Goal: Task Accomplishment & Management: Manage account settings

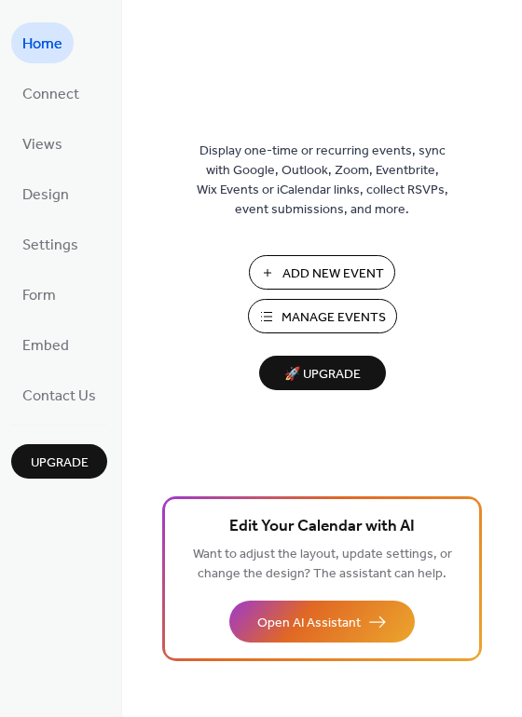
click at [280, 325] on button "Manage Events" at bounding box center [322, 316] width 149 height 34
click at [70, 86] on span "Connect" at bounding box center [50, 95] width 57 height 30
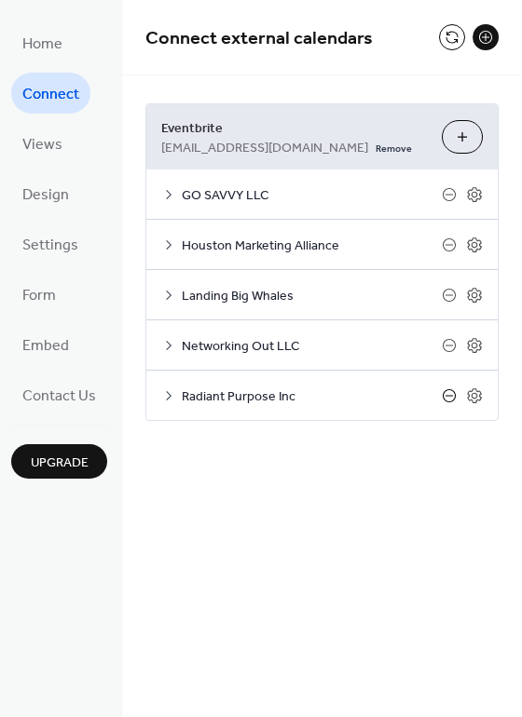
click at [449, 393] on icon at bounding box center [449, 395] width 15 height 15
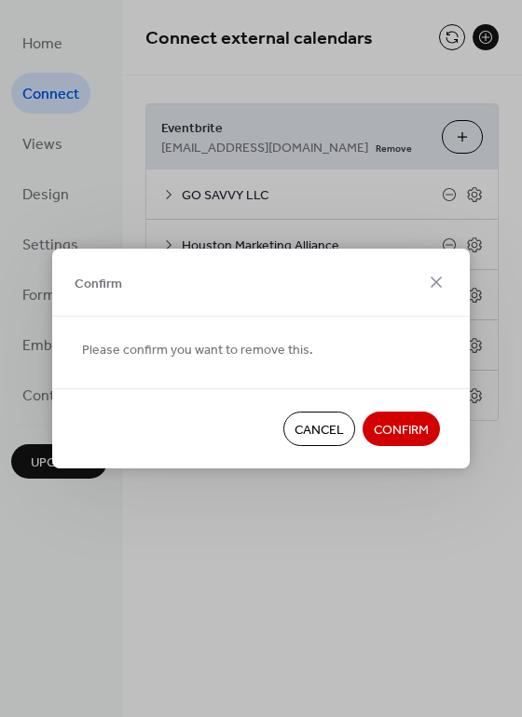
click at [394, 428] on span "Confirm" at bounding box center [401, 431] width 55 height 20
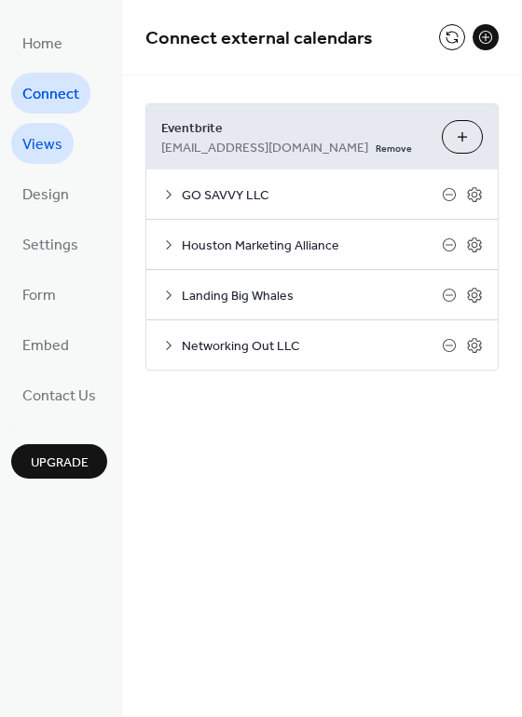
click at [49, 137] on span "Views" at bounding box center [42, 145] width 40 height 30
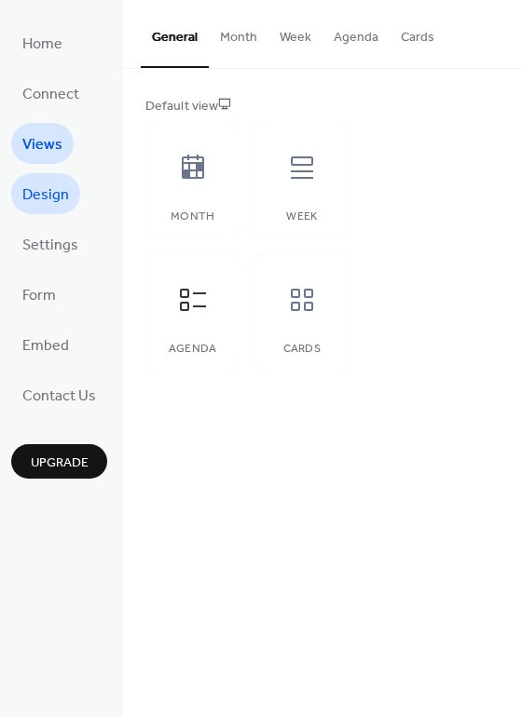
click at [52, 179] on link "Design" at bounding box center [45, 193] width 69 height 41
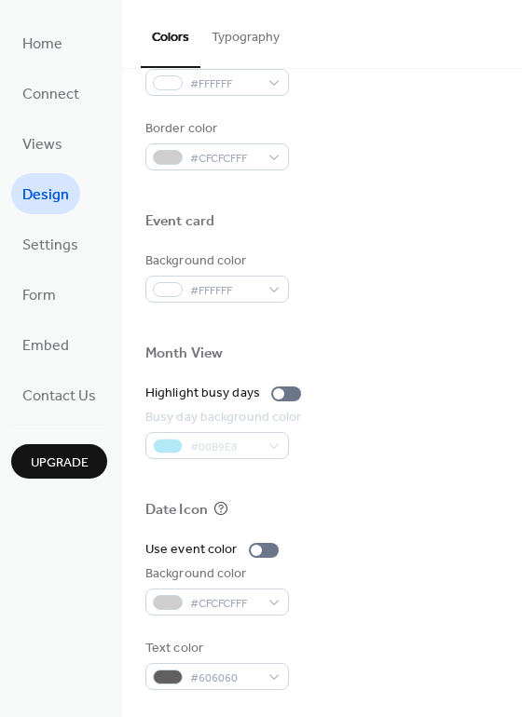
scroll to position [797, 0]
click at [48, 253] on span "Settings" at bounding box center [50, 246] width 56 height 30
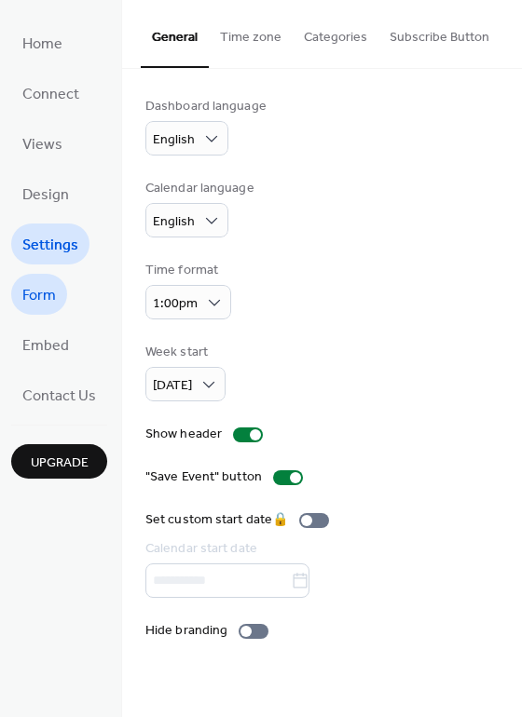
click at [50, 298] on span "Form" at bounding box center [39, 296] width 34 height 30
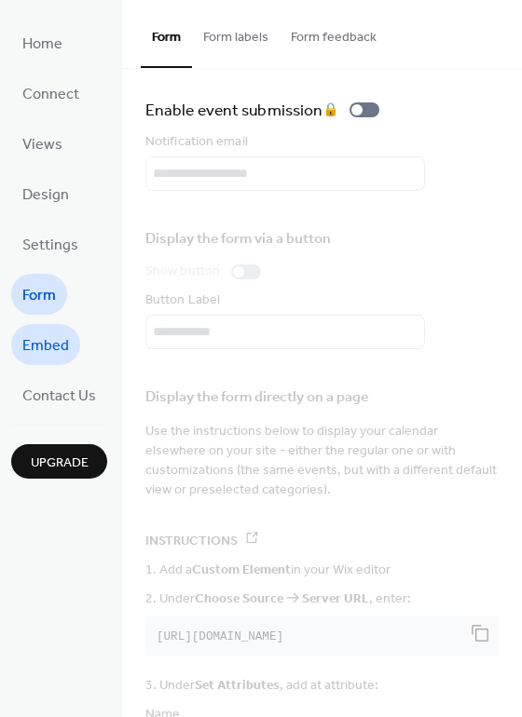
click at [62, 343] on span "Embed" at bounding box center [45, 347] width 47 height 30
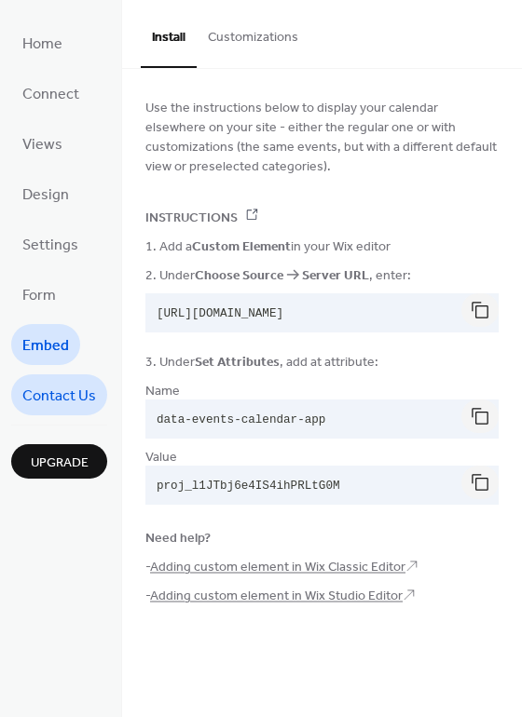
click at [51, 404] on span "Contact Us" at bounding box center [59, 397] width 74 height 30
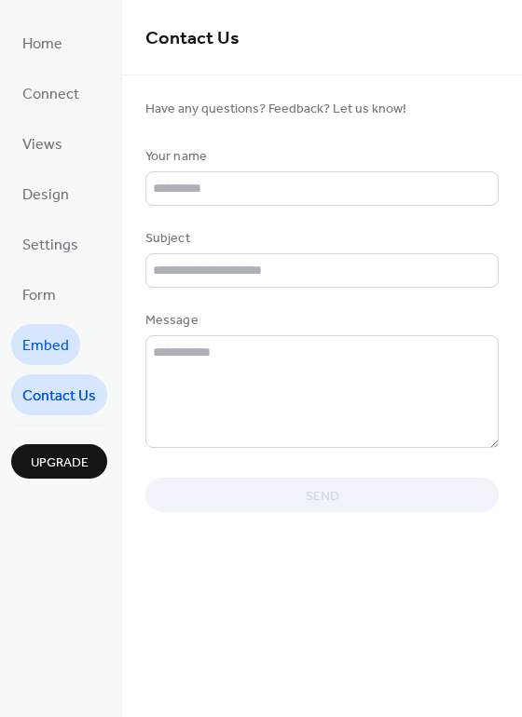
click at [39, 337] on span "Embed" at bounding box center [45, 347] width 47 height 30
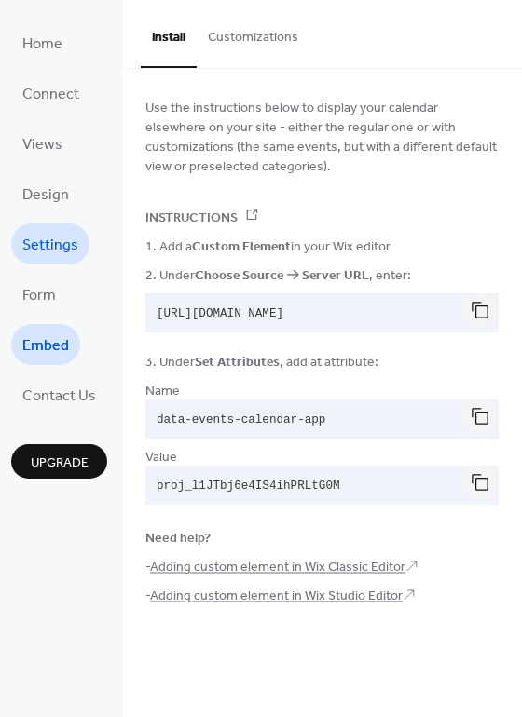
click at [38, 253] on span "Settings" at bounding box center [50, 246] width 56 height 30
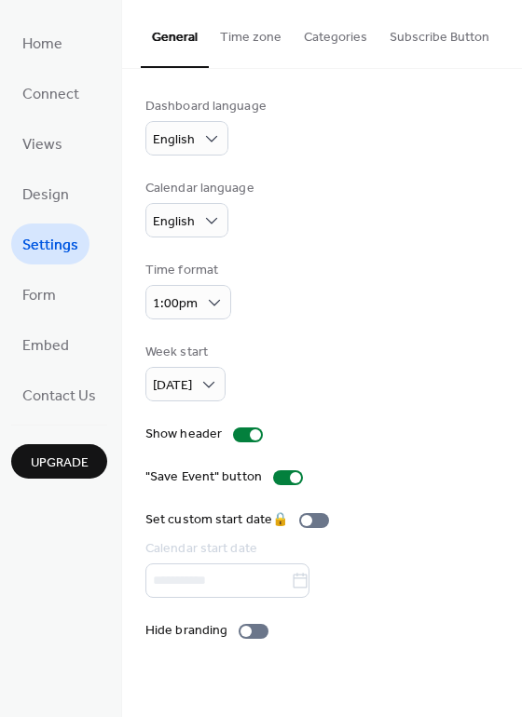
click at [408, 49] on button "Subscribe Button" at bounding box center [439, 33] width 122 height 66
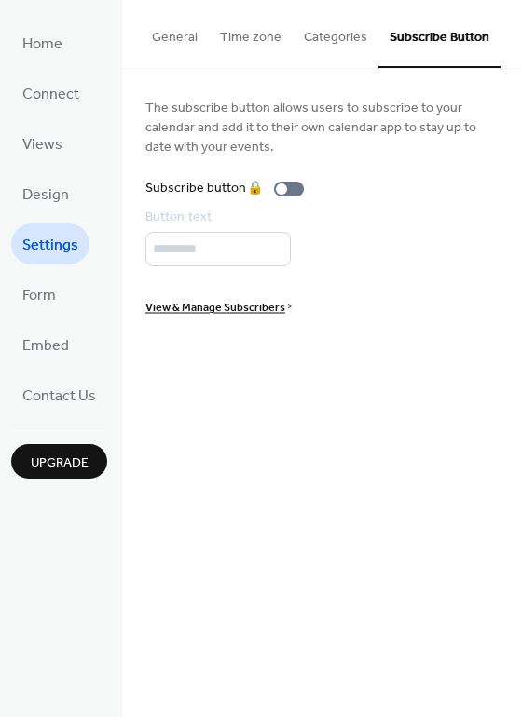
click at [310, 39] on button "Categories" at bounding box center [335, 33] width 86 height 66
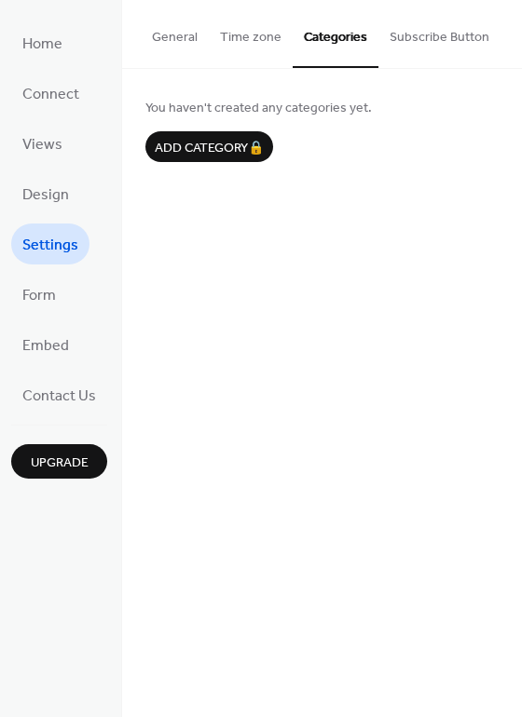
click at [222, 46] on button "Time zone" at bounding box center [251, 33] width 84 height 66
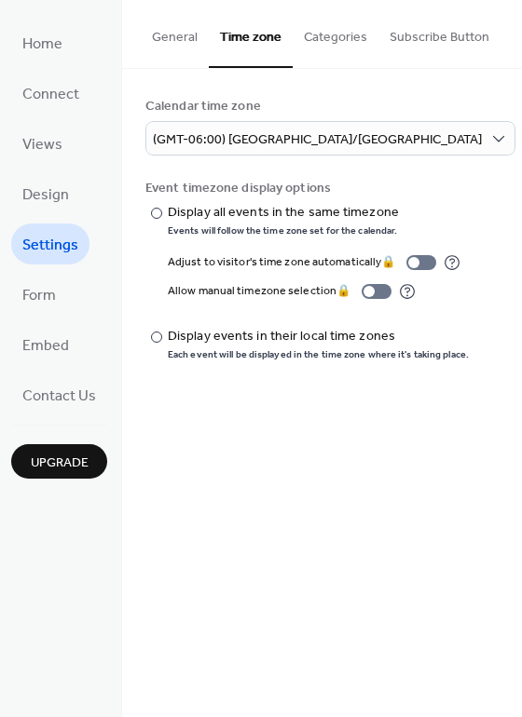
click at [167, 34] on button "General" at bounding box center [175, 33] width 68 height 66
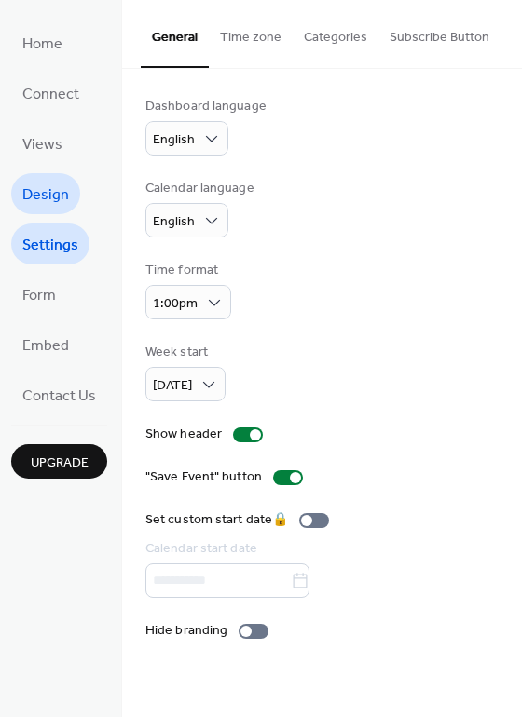
click at [20, 193] on link "Design" at bounding box center [45, 193] width 69 height 41
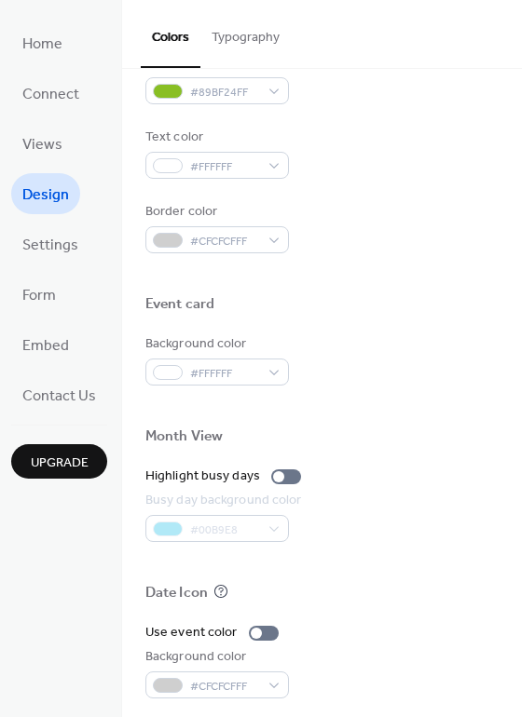
scroll to position [797, 0]
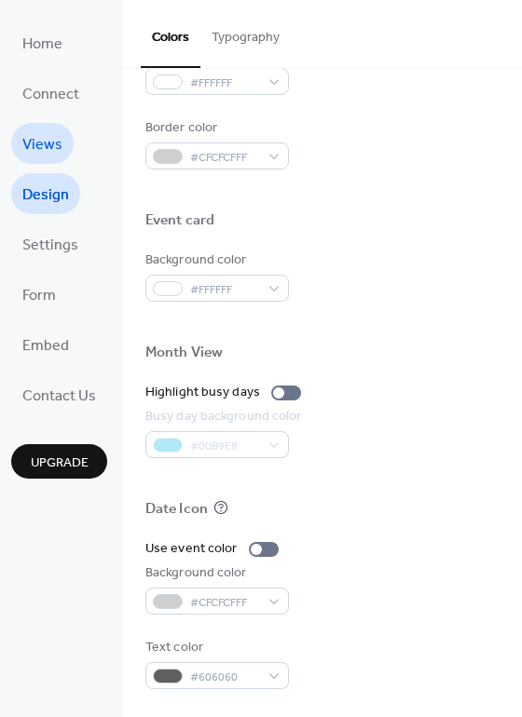
click at [36, 141] on span "Views" at bounding box center [42, 145] width 40 height 30
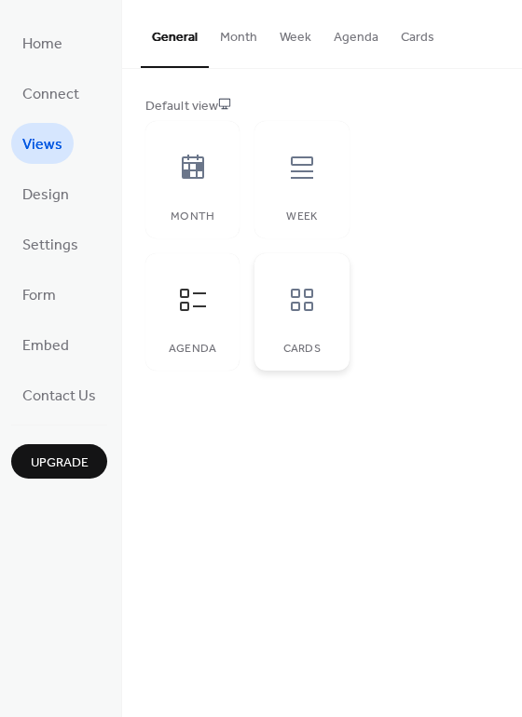
click at [302, 318] on div at bounding box center [302, 300] width 56 height 56
click at [305, 169] on icon at bounding box center [302, 168] width 30 height 30
click at [152, 199] on div "Month" at bounding box center [192, 179] width 94 height 117
click at [240, 30] on button "Month" at bounding box center [239, 33] width 60 height 66
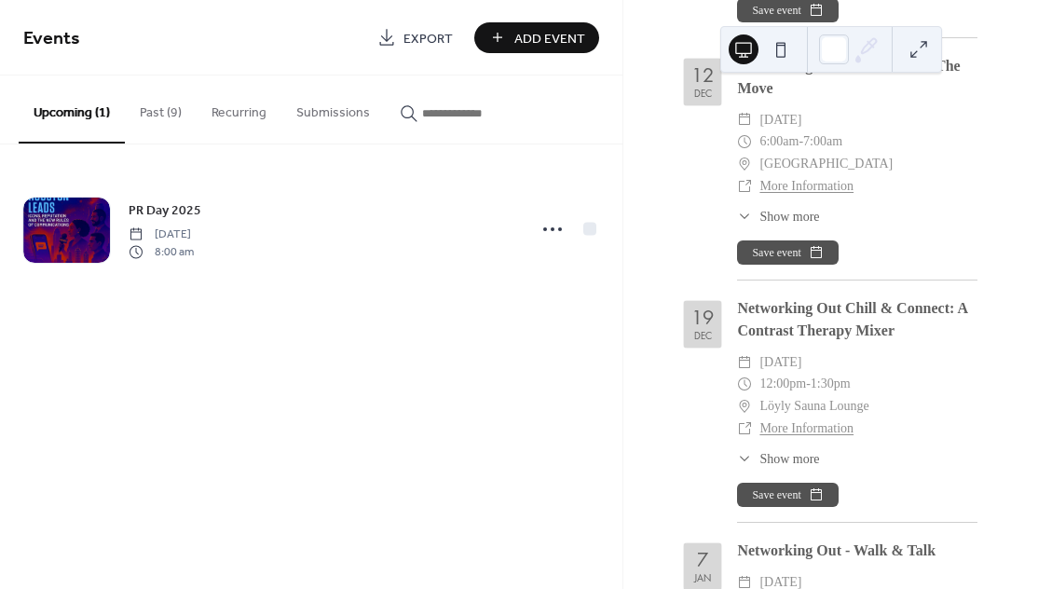
scroll to position [1986, 0]
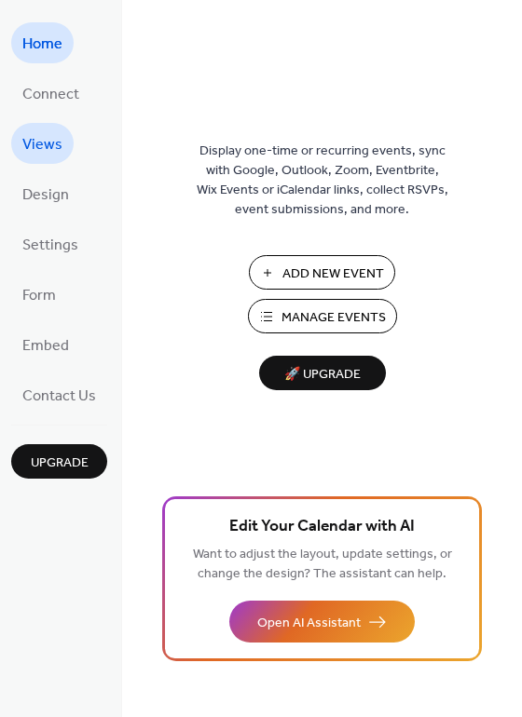
click at [42, 149] on span "Views" at bounding box center [42, 145] width 40 height 30
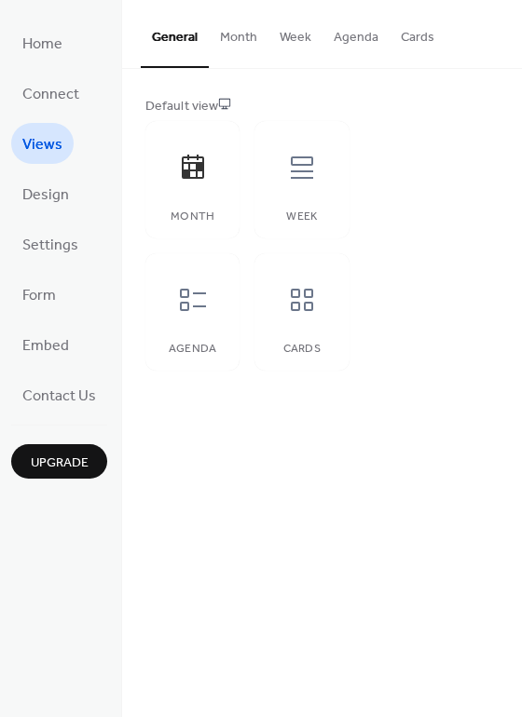
click at [238, 45] on button "Month" at bounding box center [239, 33] width 60 height 66
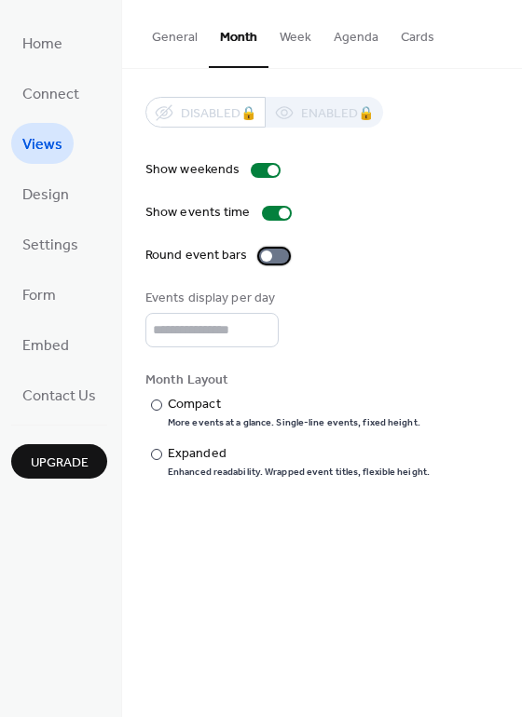
click at [274, 252] on div at bounding box center [274, 256] width 30 height 15
click at [262, 326] on input "*" at bounding box center [211, 330] width 133 height 34
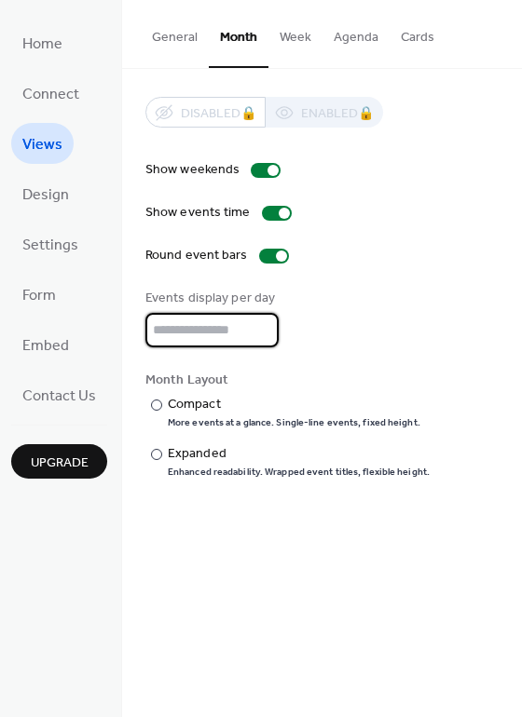
click at [262, 326] on input "*" at bounding box center [211, 330] width 133 height 34
click at [260, 336] on input "*" at bounding box center [211, 330] width 133 height 34
type input "*"
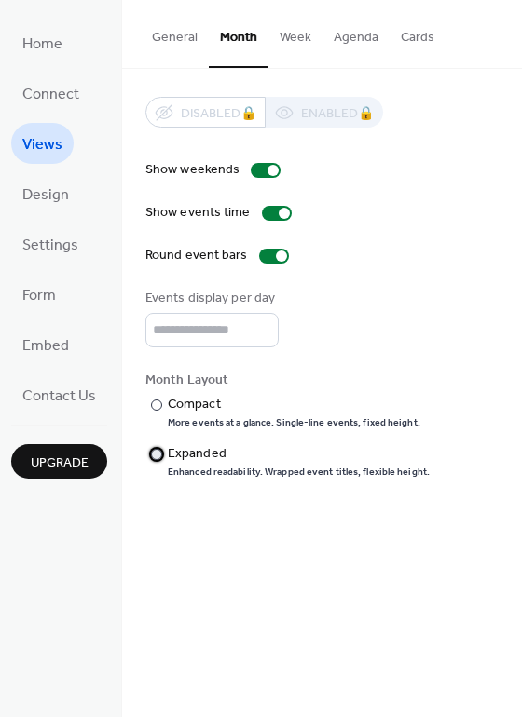
click at [158, 456] on div at bounding box center [156, 454] width 11 height 11
click at [157, 404] on div at bounding box center [156, 405] width 11 height 11
click at [293, 41] on button "Week" at bounding box center [295, 33] width 54 height 66
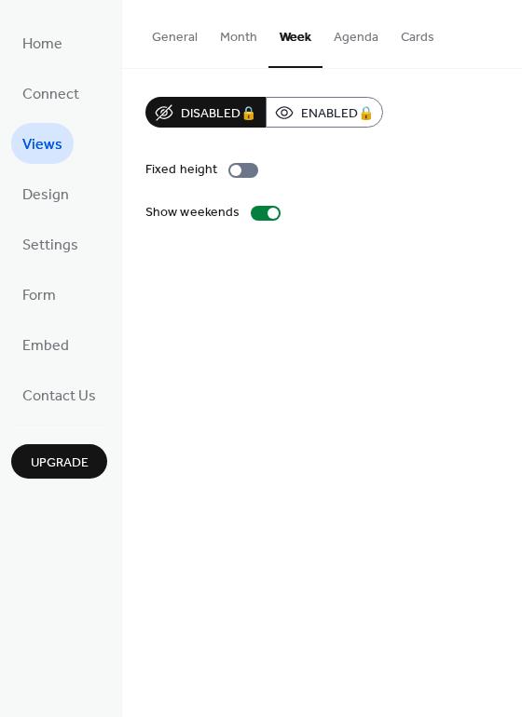
click at [347, 37] on button "Agenda" at bounding box center [355, 33] width 67 height 66
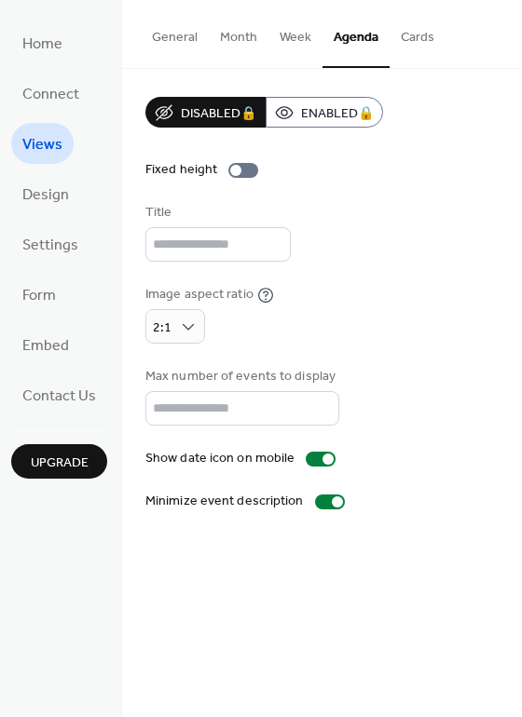
click at [412, 42] on button "Cards" at bounding box center [417, 33] width 56 height 66
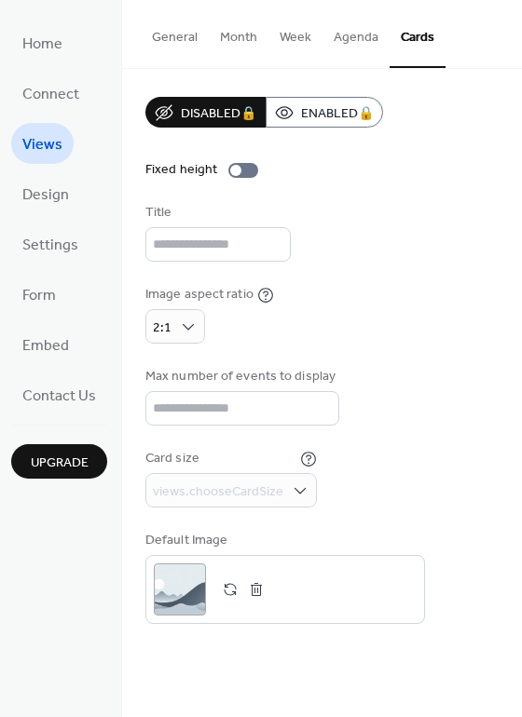
click at [228, 35] on button "Month" at bounding box center [239, 33] width 60 height 66
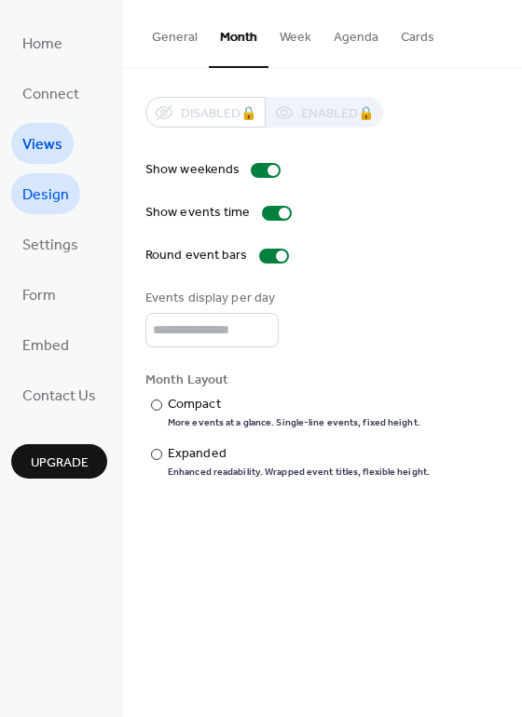
click at [39, 190] on span "Design" at bounding box center [45, 196] width 47 height 30
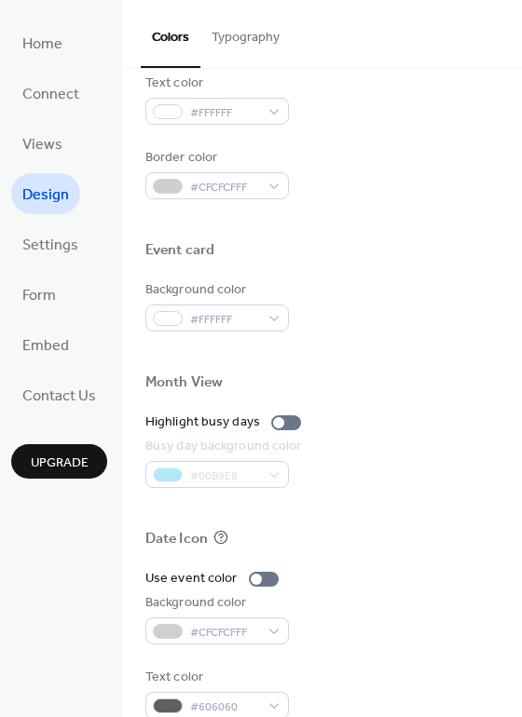
scroll to position [797, 0]
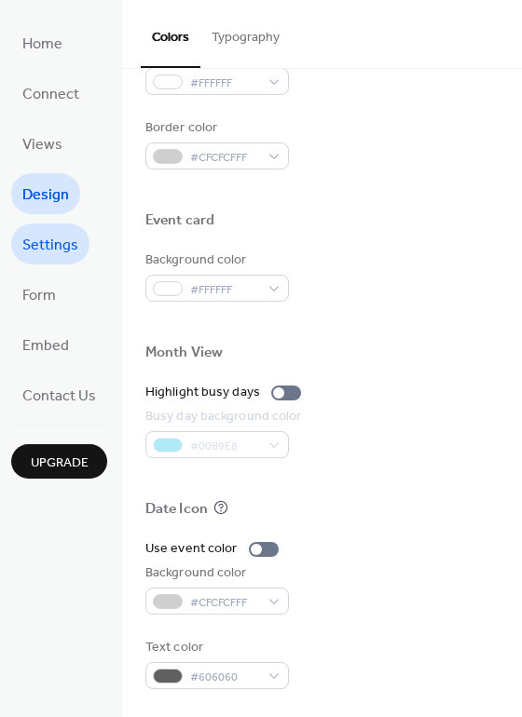
click at [53, 256] on span "Settings" at bounding box center [50, 246] width 56 height 30
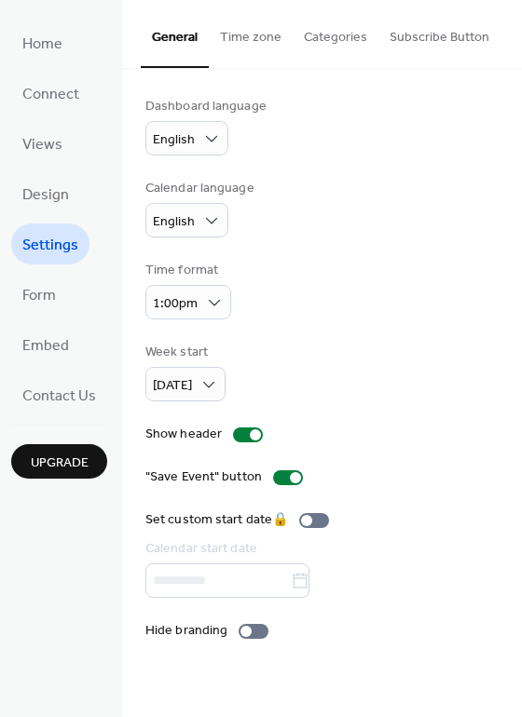
click at [69, 298] on ul "Home Connect Views Design Settings Form Embed Contact Us" at bounding box center [59, 218] width 96 height 393
click at [34, 300] on span "Form" at bounding box center [39, 296] width 34 height 30
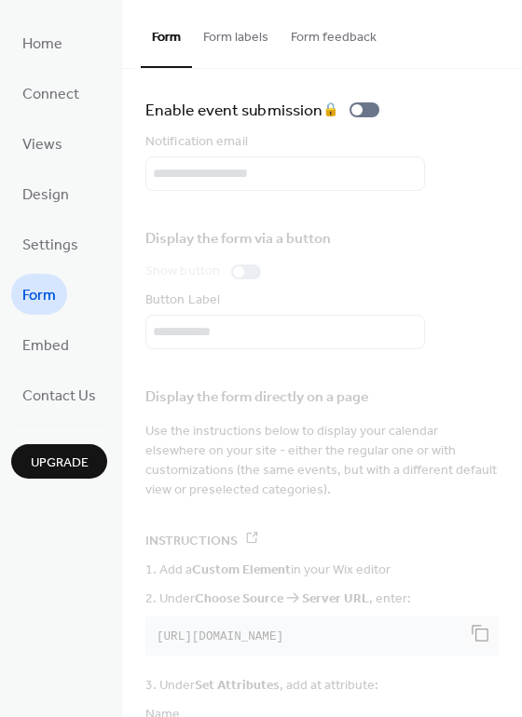
click at [43, 119] on ul "Home Connect Views Design Settings Form Embed Contact Us" at bounding box center [59, 218] width 96 height 393
click at [42, 141] on span "Views" at bounding box center [42, 145] width 40 height 30
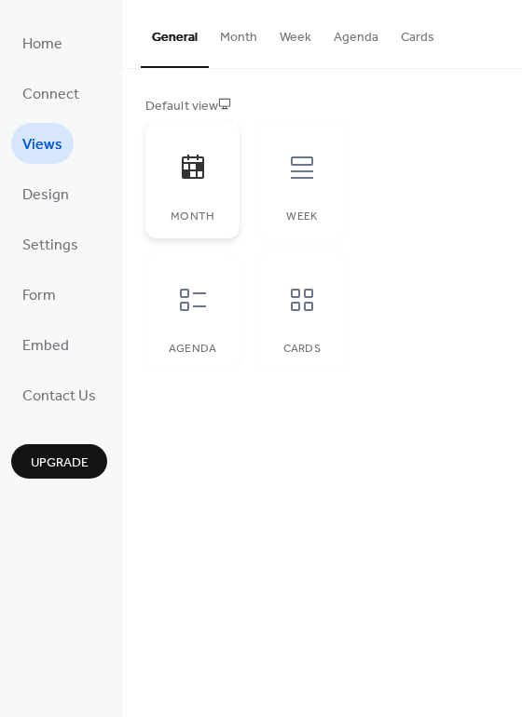
click at [203, 158] on icon at bounding box center [193, 168] width 30 height 30
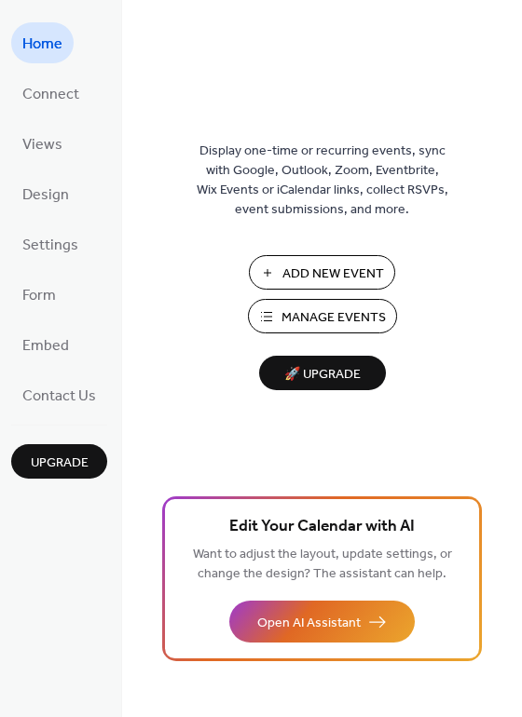
click at [271, 305] on button "Manage Events" at bounding box center [322, 316] width 149 height 34
click at [48, 98] on span "Connect" at bounding box center [50, 95] width 57 height 30
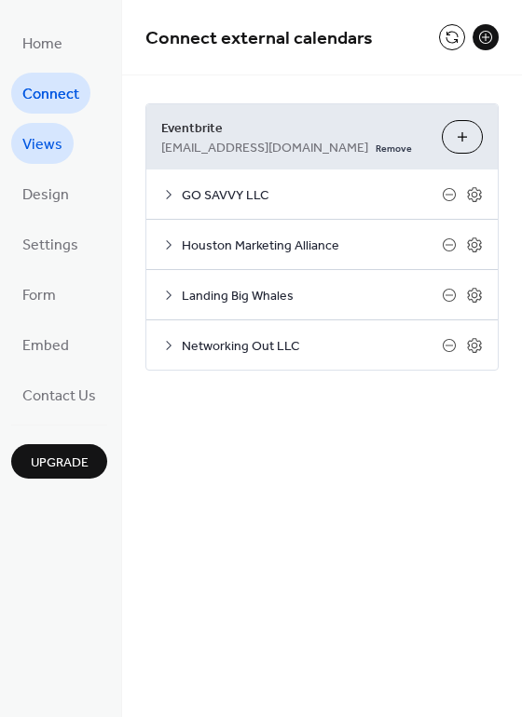
click at [36, 146] on span "Views" at bounding box center [42, 145] width 40 height 30
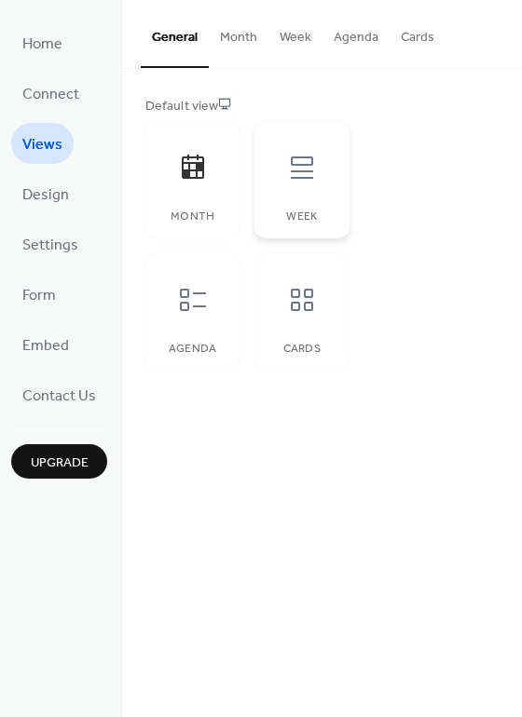
click at [301, 185] on div at bounding box center [302, 168] width 56 height 56
click at [198, 309] on icon at bounding box center [193, 300] width 30 height 30
click at [307, 310] on icon at bounding box center [302, 300] width 22 height 22
click at [185, 169] on icon at bounding box center [193, 168] width 30 height 30
click at [37, 202] on span "Design" at bounding box center [45, 196] width 47 height 30
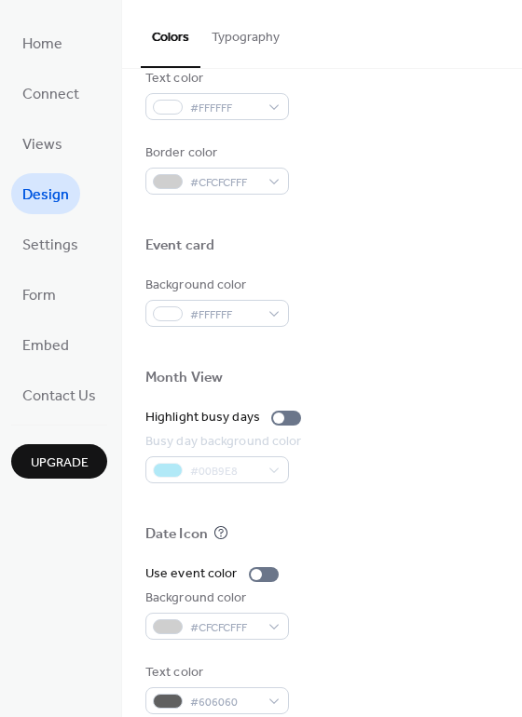
scroll to position [797, 0]
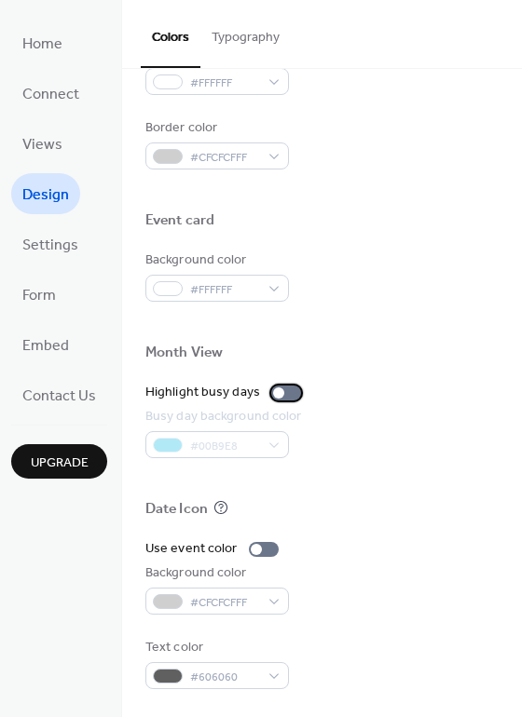
click at [289, 391] on div at bounding box center [286, 393] width 30 height 15
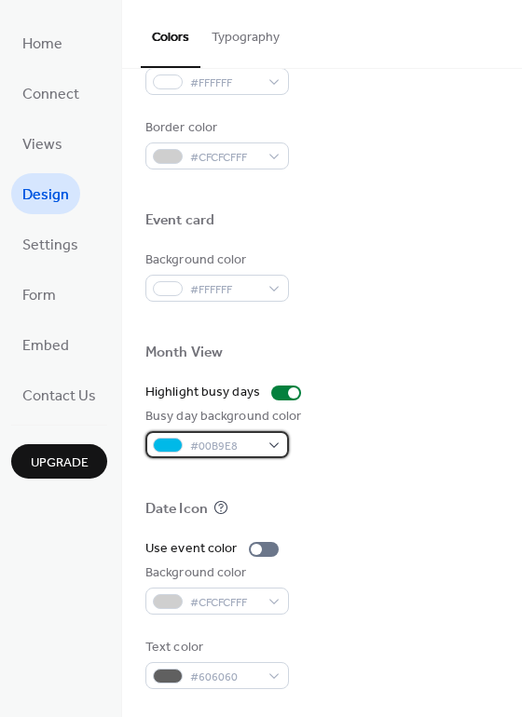
click at [266, 445] on div "#00B9E8" at bounding box center [216, 444] width 143 height 27
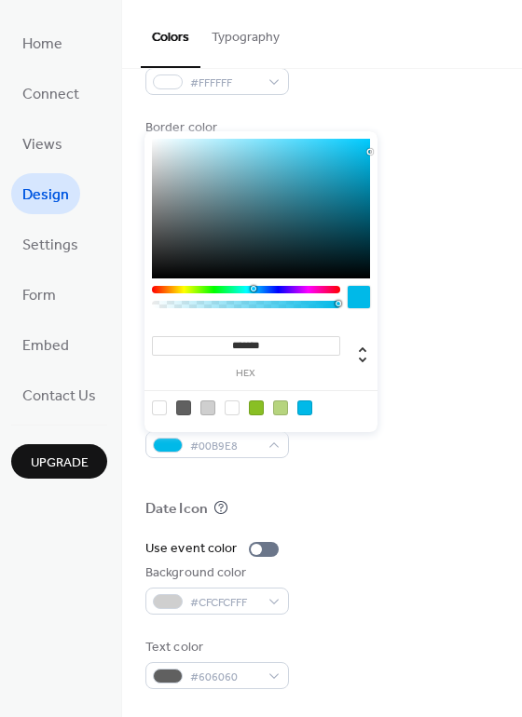
click at [233, 413] on div at bounding box center [231, 408] width 15 height 15
type input "*******"
click at [233, 405] on div at bounding box center [231, 408] width 15 height 15
click at [317, 515] on div "Date Icon" at bounding box center [321, 512] width 353 height 24
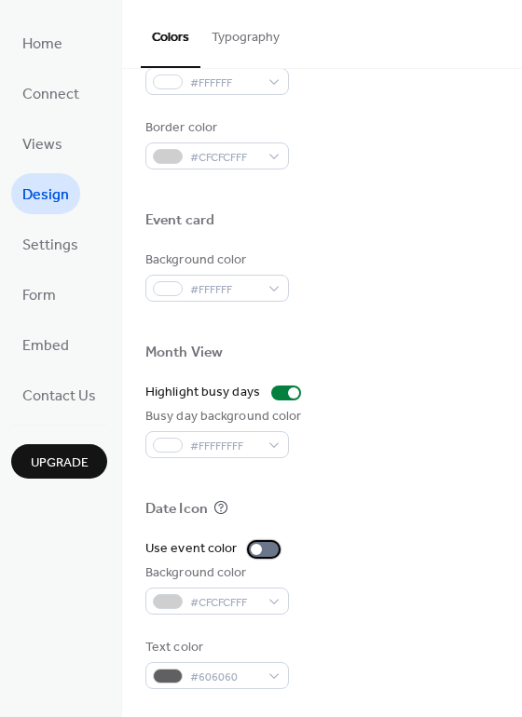
click at [261, 550] on div at bounding box center [264, 549] width 30 height 15
click at [265, 547] on div at bounding box center [270, 549] width 11 height 11
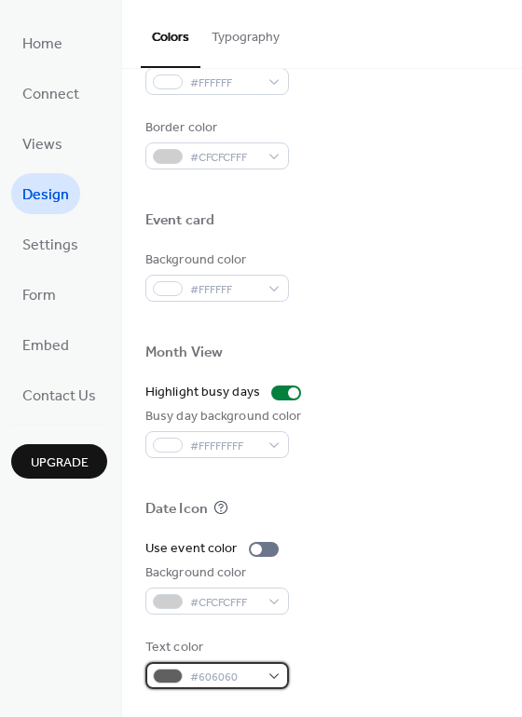
click at [201, 670] on span "#606060" at bounding box center [224, 678] width 69 height 20
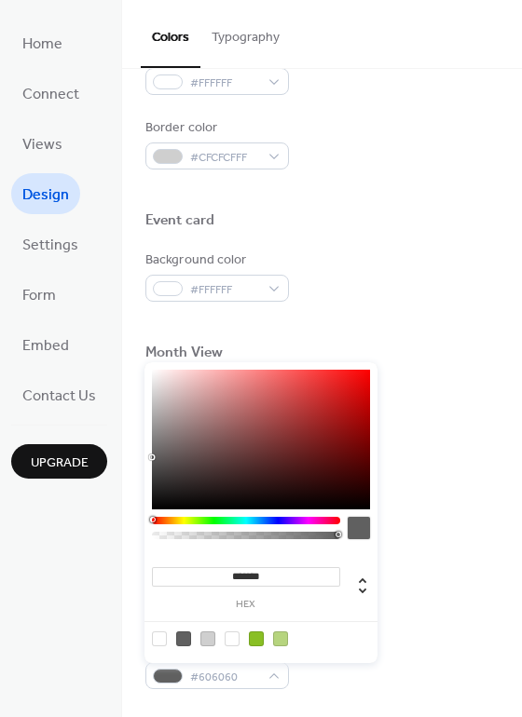
click at [469, 485] on div at bounding box center [321, 479] width 353 height 42
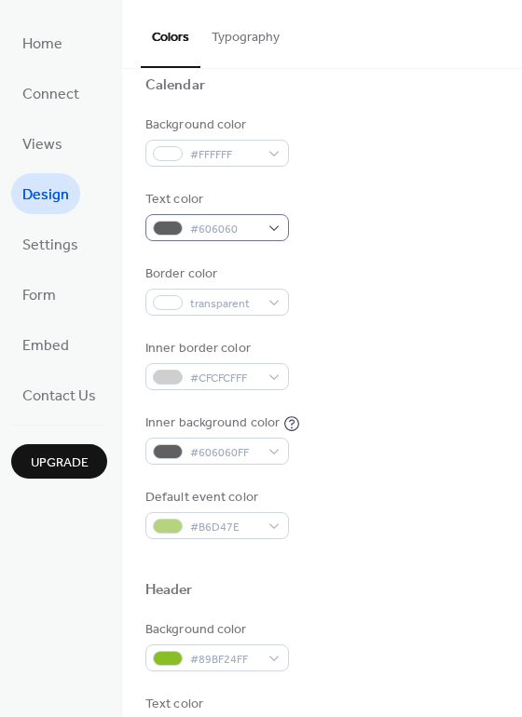
scroll to position [152, 0]
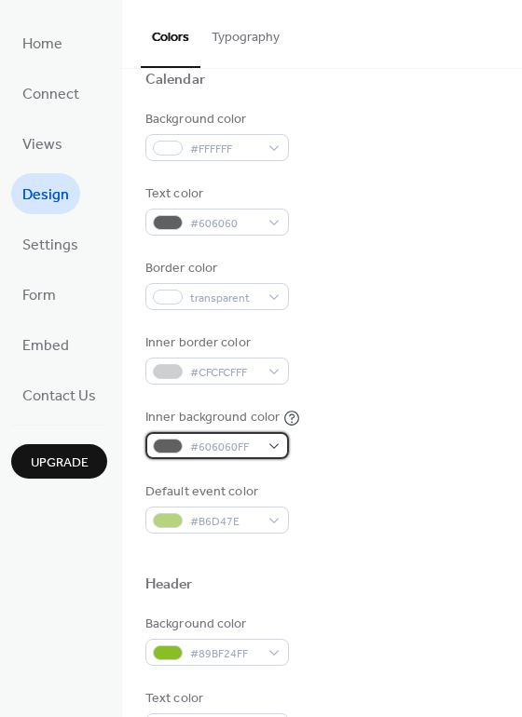
click at [242, 445] on span "#606060FF" at bounding box center [224, 448] width 69 height 20
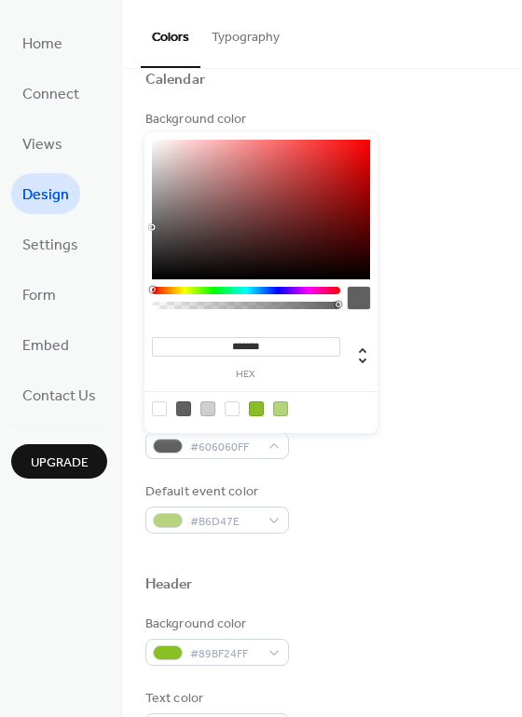
click at [205, 407] on div at bounding box center [207, 408] width 15 height 15
type input "*******"
click at [441, 514] on div "Default event color #B6D47E" at bounding box center [321, 508] width 353 height 51
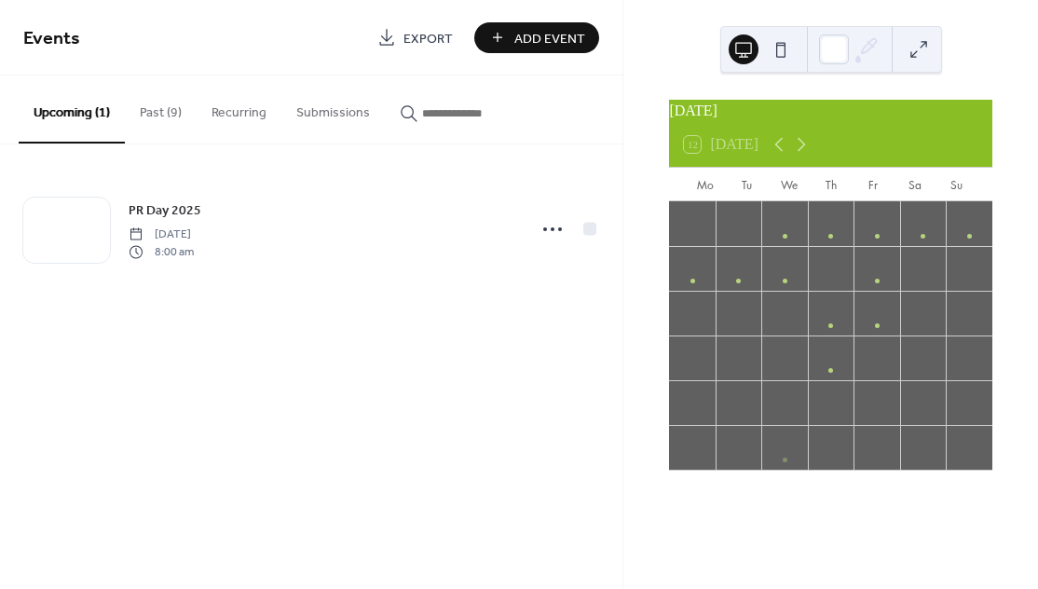
click at [158, 110] on button "Past (9)" at bounding box center [161, 108] width 72 height 66
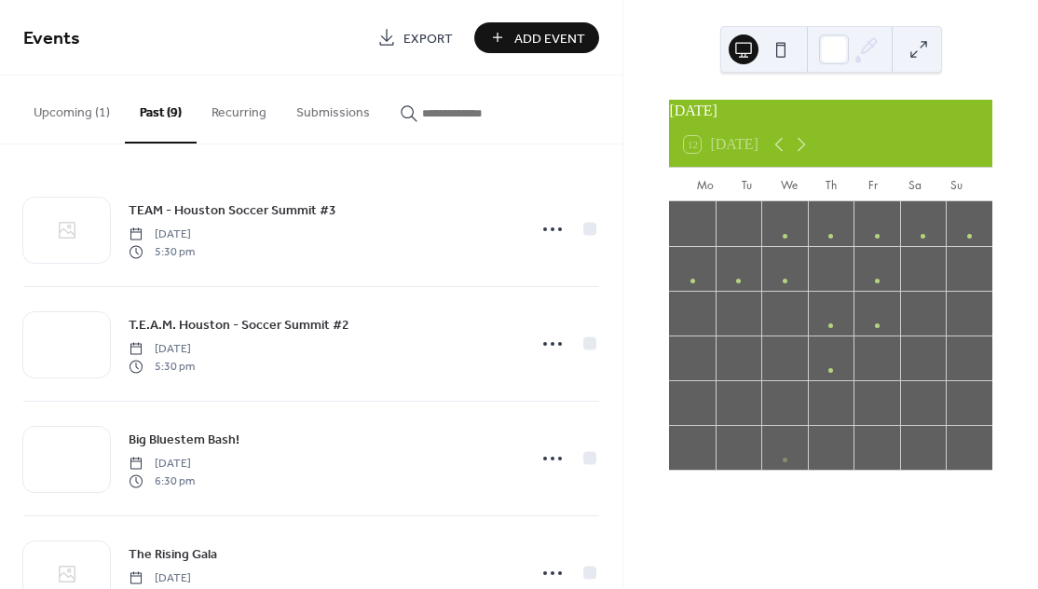
click at [78, 115] on button "Upcoming (1)" at bounding box center [72, 108] width 106 height 66
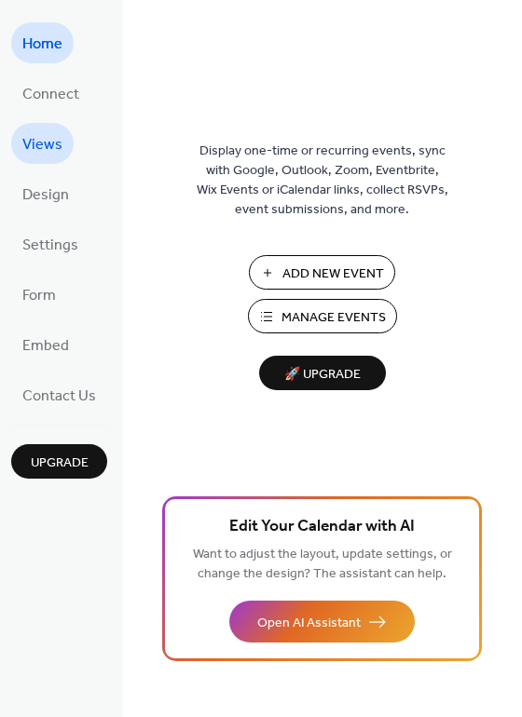
click at [63, 141] on link "Views" at bounding box center [42, 143] width 62 height 41
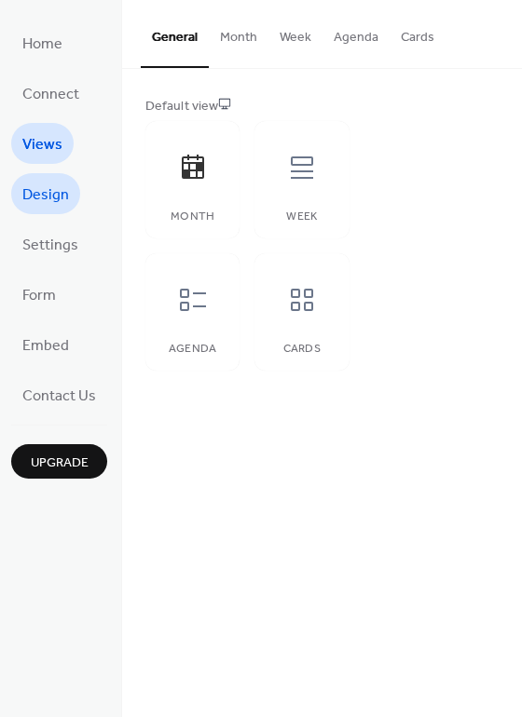
click at [59, 176] on link "Design" at bounding box center [45, 193] width 69 height 41
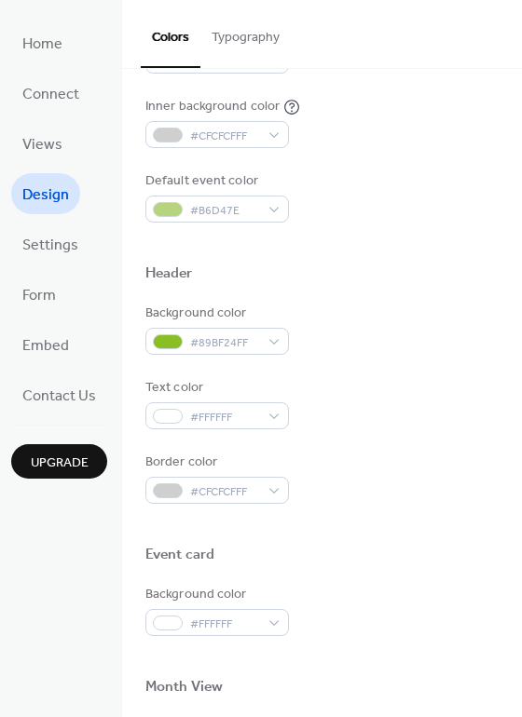
scroll to position [426, 0]
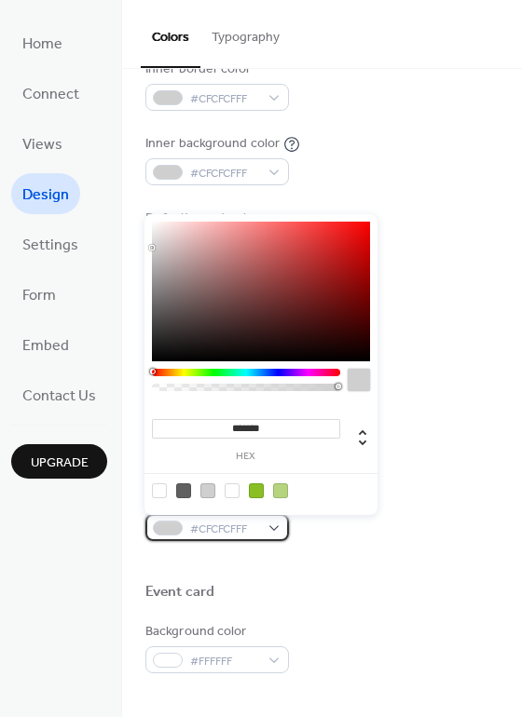
click at [183, 526] on div "#CFCFCFFF" at bounding box center [216, 527] width 143 height 27
click at [279, 574] on div at bounding box center [321, 562] width 353 height 42
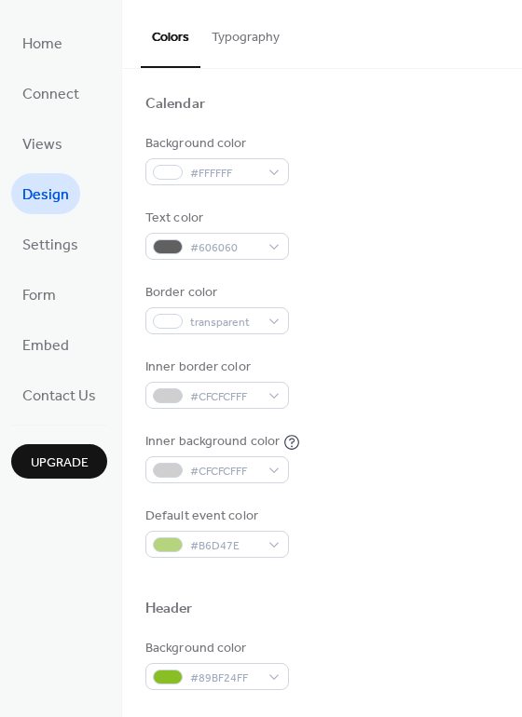
scroll to position [146, 0]
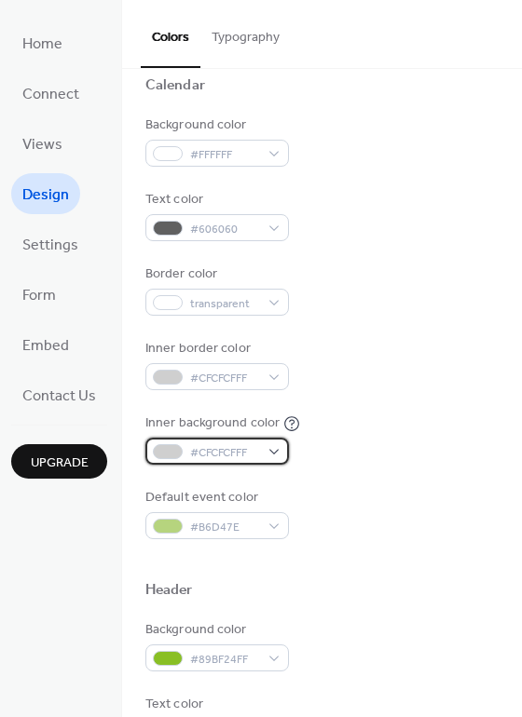
click at [242, 457] on span "#CFCFCFFF" at bounding box center [224, 453] width 69 height 20
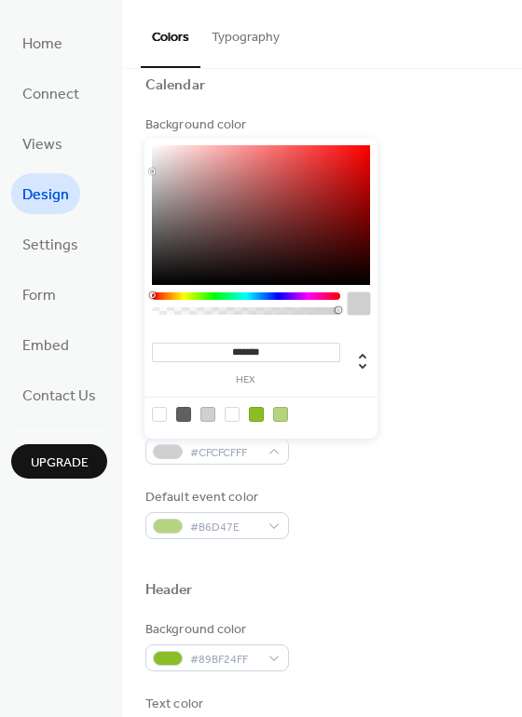
click at [185, 411] on div at bounding box center [183, 414] width 15 height 15
click at [228, 415] on div at bounding box center [231, 414] width 15 height 15
click at [197, 415] on div at bounding box center [261, 414] width 237 height 34
click at [200, 416] on div at bounding box center [207, 414] width 15 height 15
type input "*******"
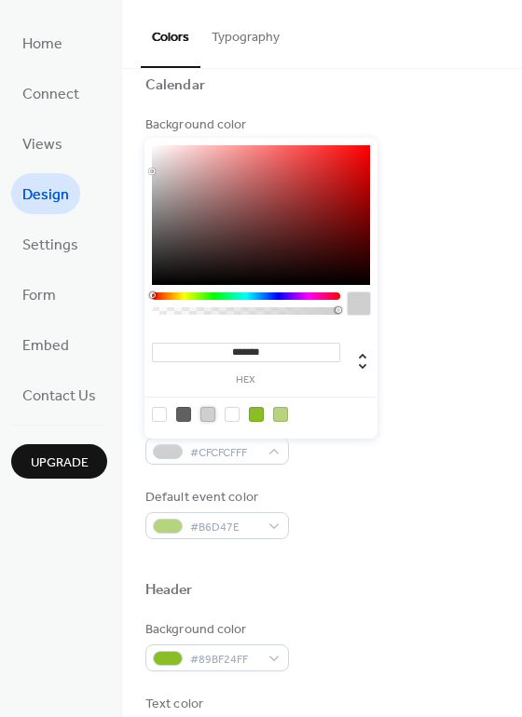
click at [345, 512] on div "Default event color #B6D47E" at bounding box center [321, 513] width 353 height 51
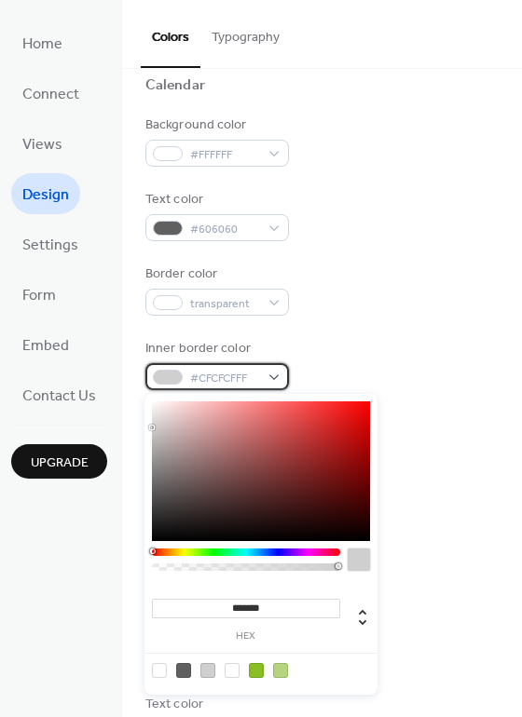
click at [251, 379] on span "#CFCFCFFF" at bounding box center [224, 379] width 69 height 20
click at [185, 667] on div at bounding box center [183, 670] width 15 height 15
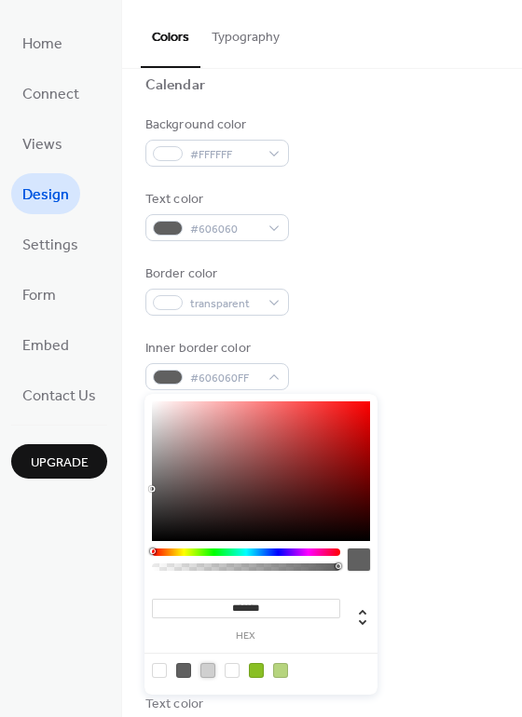
click at [211, 670] on div at bounding box center [207, 670] width 15 height 15
click at [277, 670] on div at bounding box center [280, 670] width 15 height 15
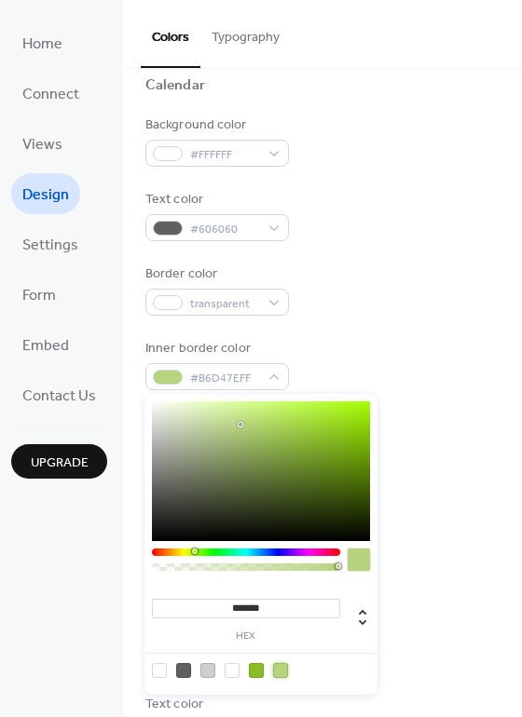
click at [184, 673] on div at bounding box center [183, 670] width 15 height 15
click at [358, 623] on icon at bounding box center [362, 617] width 22 height 22
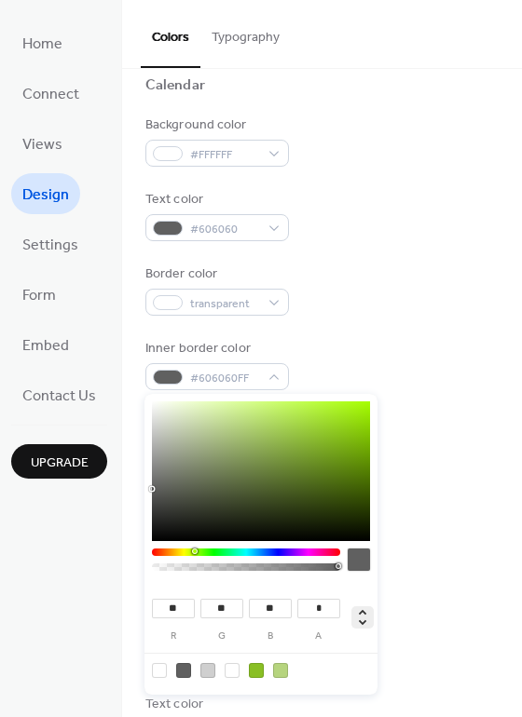
click at [364, 609] on icon at bounding box center [362, 617] width 22 height 22
type input "**"
type input "***"
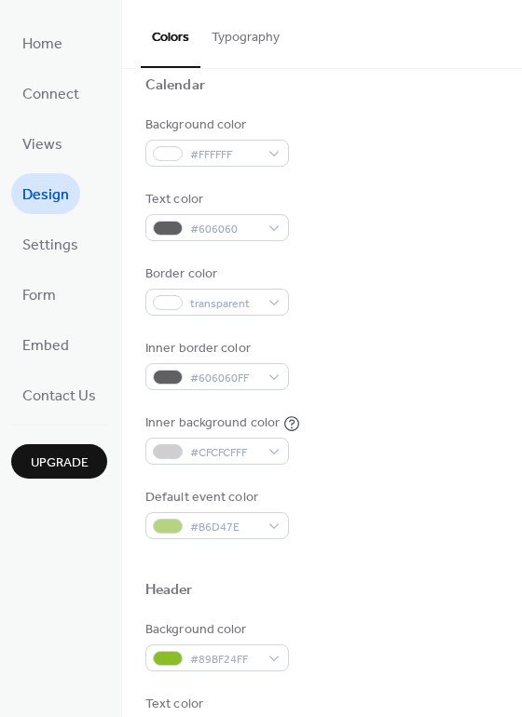
click at [489, 595] on div "Header" at bounding box center [321, 593] width 353 height 24
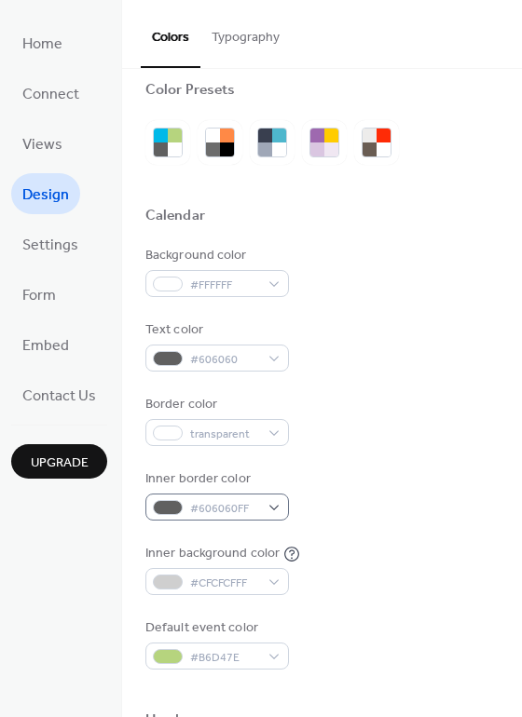
scroll to position [0, 0]
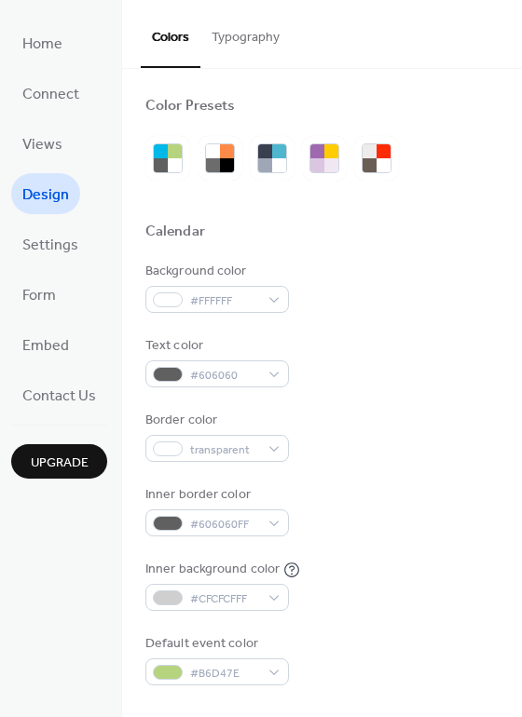
click at [241, 39] on button "Typography" at bounding box center [245, 33] width 90 height 66
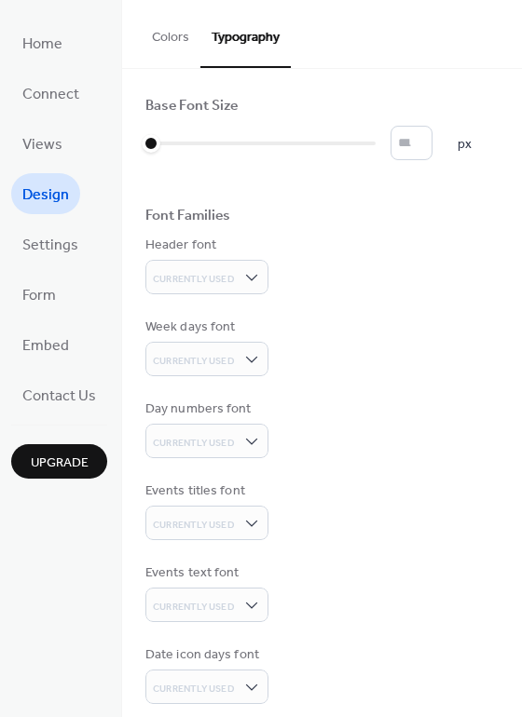
click at [174, 36] on button "Colors" at bounding box center [171, 33] width 60 height 66
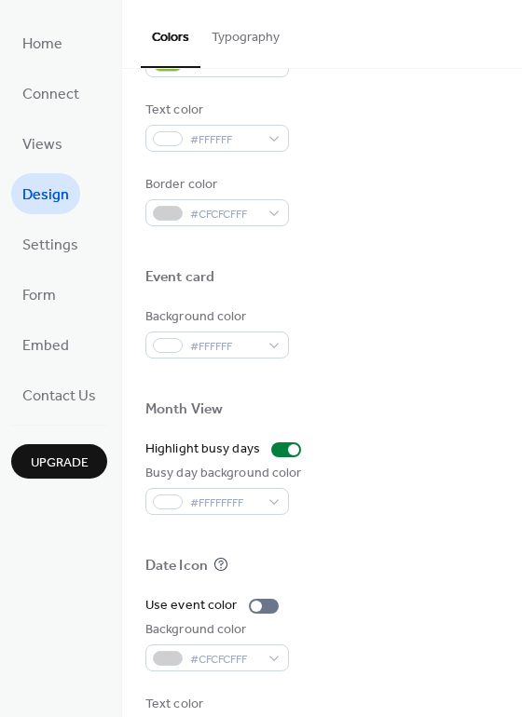
scroll to position [747, 0]
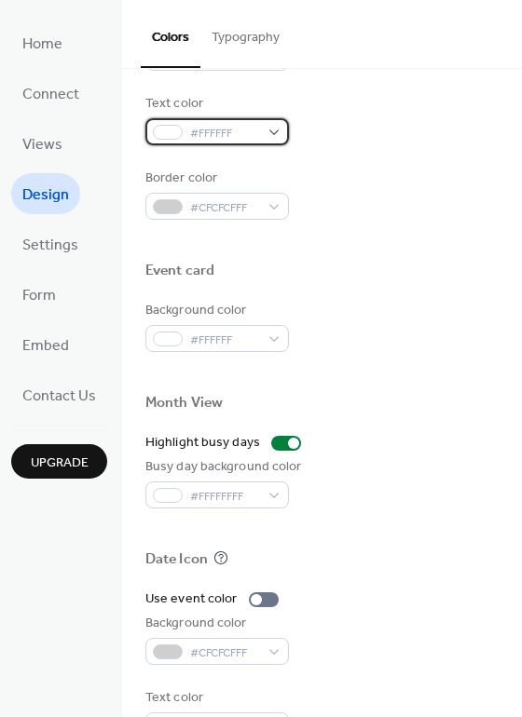
click at [249, 133] on span "#FFFFFF" at bounding box center [224, 134] width 69 height 20
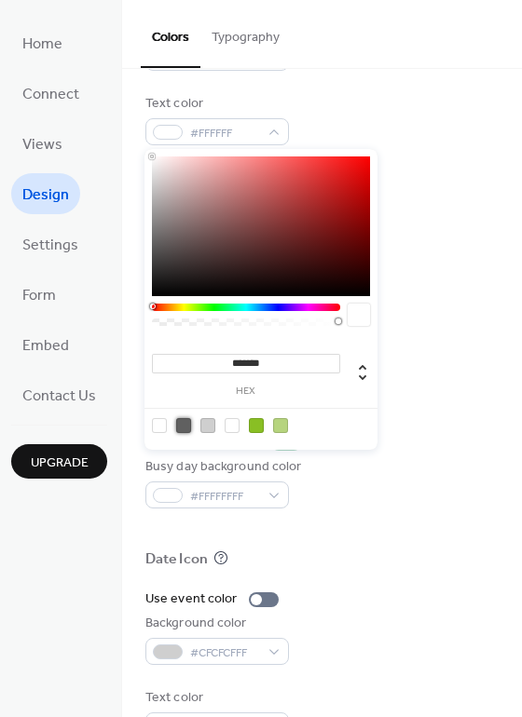
click at [188, 419] on div at bounding box center [183, 425] width 15 height 15
click at [225, 423] on div at bounding box center [231, 425] width 15 height 15
type input "*******"
click at [451, 112] on div "Text color #FFFFFFFF" at bounding box center [321, 119] width 353 height 51
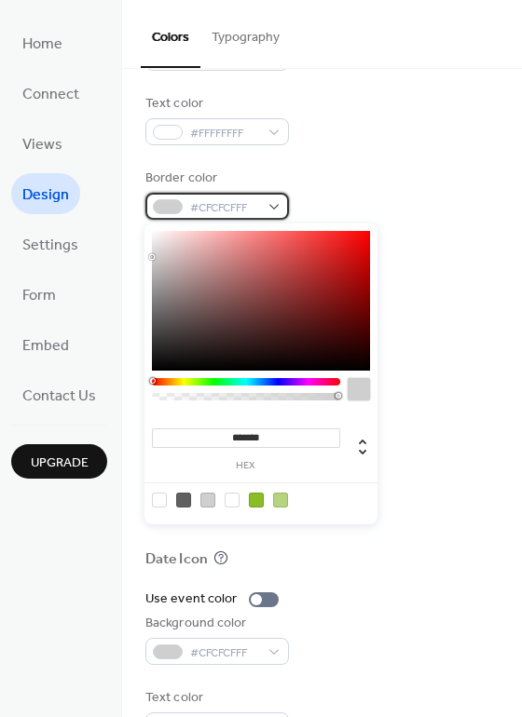
click at [233, 215] on span "#CFCFCFFF" at bounding box center [224, 208] width 69 height 20
click at [184, 500] on div at bounding box center [183, 500] width 15 height 15
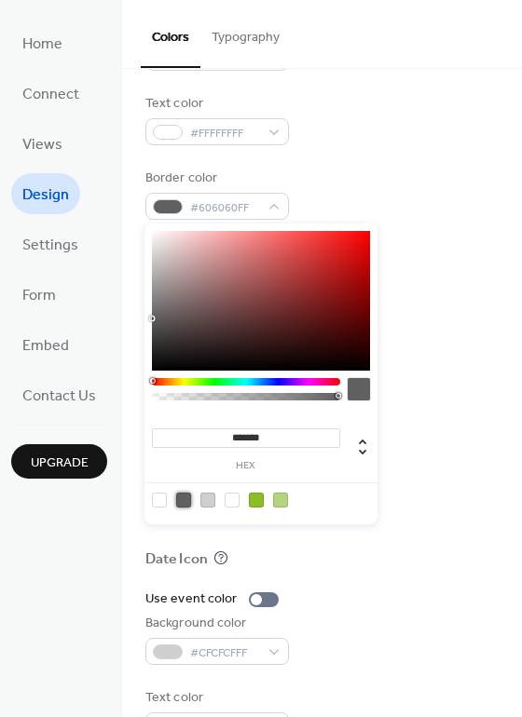
click at [231, 500] on div at bounding box center [231, 500] width 15 height 15
type input "*******"
click at [421, 307] on div "Background color #FFFFFF" at bounding box center [321, 326] width 353 height 51
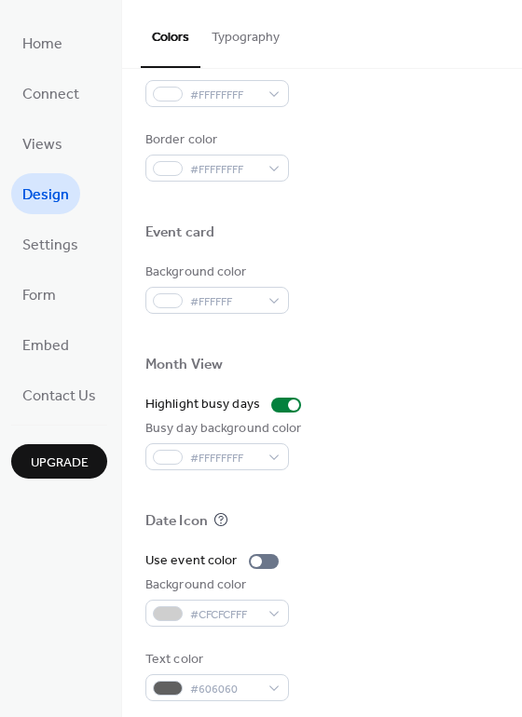
scroll to position [797, 0]
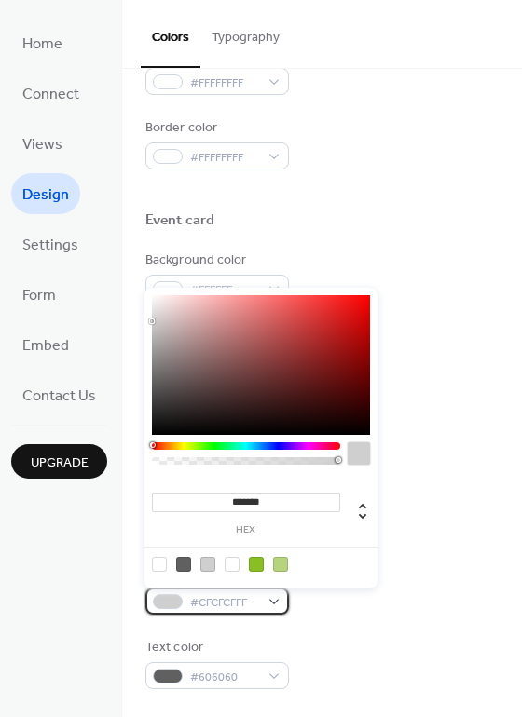
click at [208, 605] on span "#CFCFCFFF" at bounding box center [224, 603] width 69 height 20
click at [188, 566] on div at bounding box center [183, 564] width 15 height 15
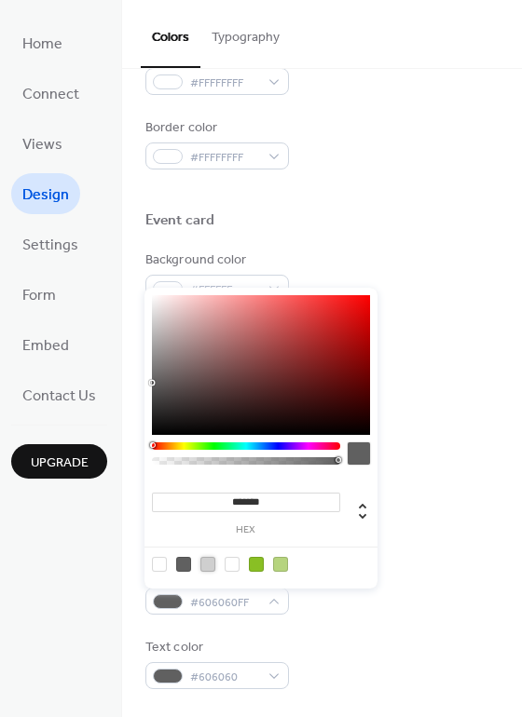
click at [211, 565] on div at bounding box center [207, 564] width 15 height 15
type input "*******"
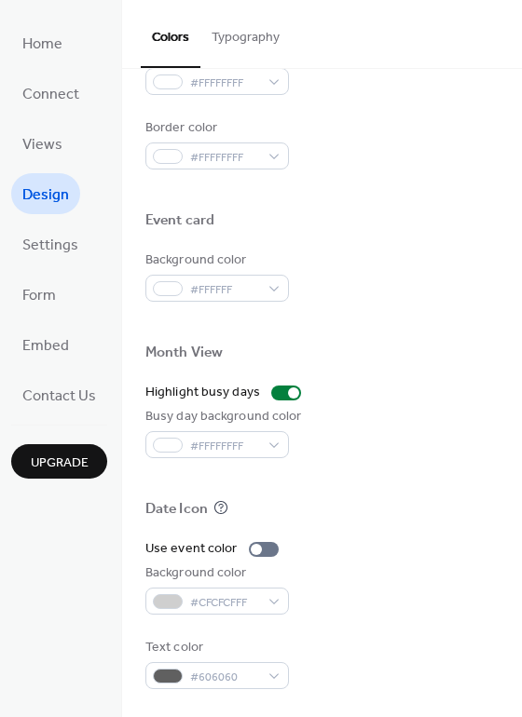
click at [307, 656] on div "Text color #606060" at bounding box center [321, 663] width 353 height 51
click at [245, 676] on span "#606060" at bounding box center [224, 678] width 69 height 20
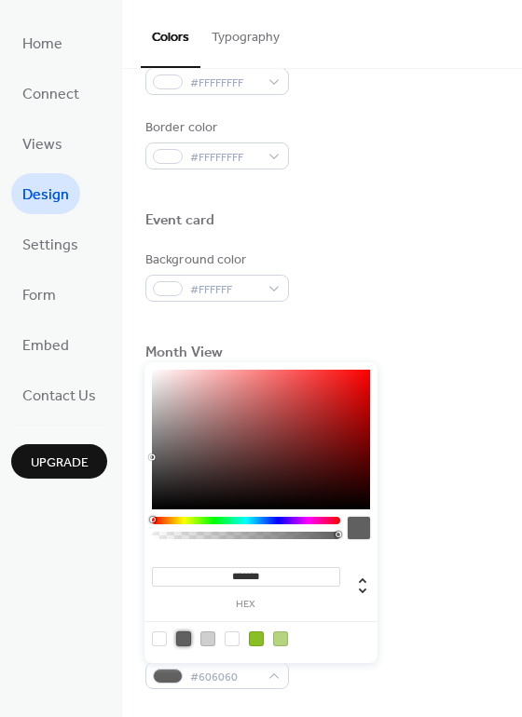
click at [179, 640] on div at bounding box center [183, 639] width 15 height 15
click at [442, 564] on div "Background color #CFCFCFFF" at bounding box center [321, 589] width 353 height 51
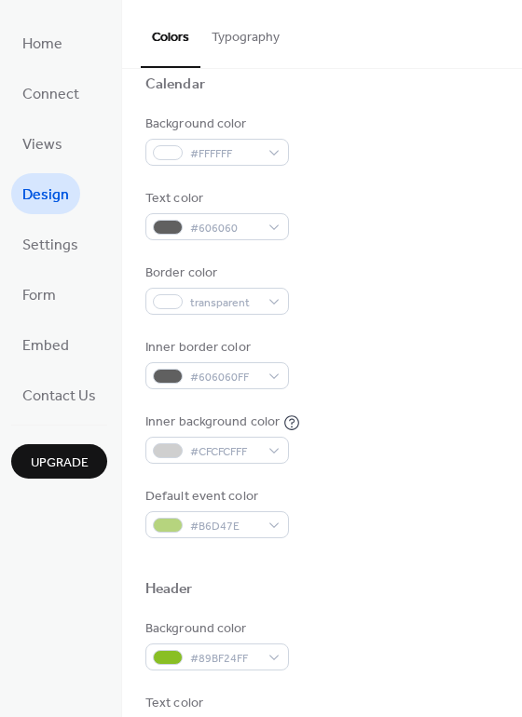
scroll to position [127, 0]
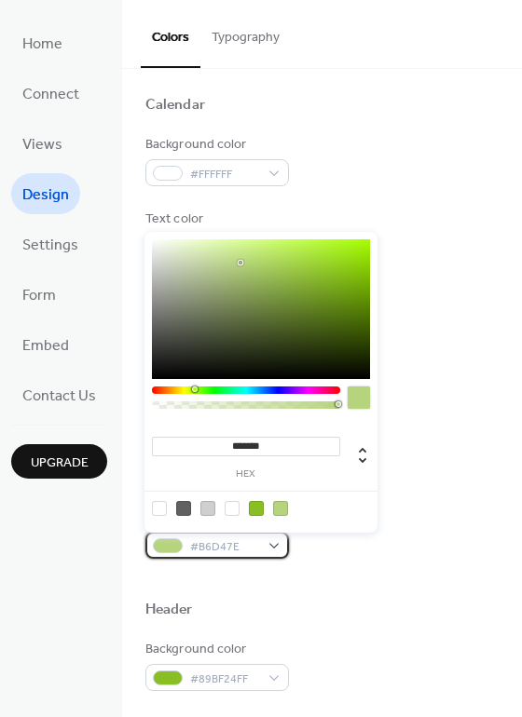
click at [210, 542] on span "#B6D47E" at bounding box center [224, 547] width 69 height 20
click at [210, 508] on div at bounding box center [207, 508] width 15 height 15
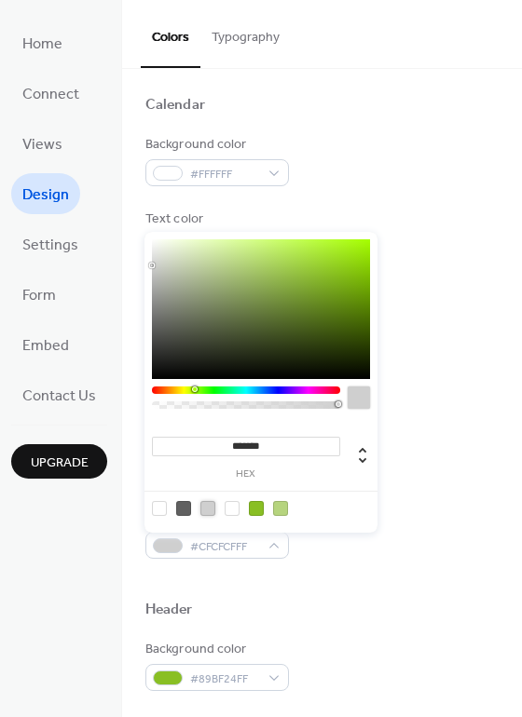
click at [277, 510] on div at bounding box center [280, 508] width 15 height 15
click at [258, 506] on div at bounding box center [256, 508] width 15 height 15
type input "*******"
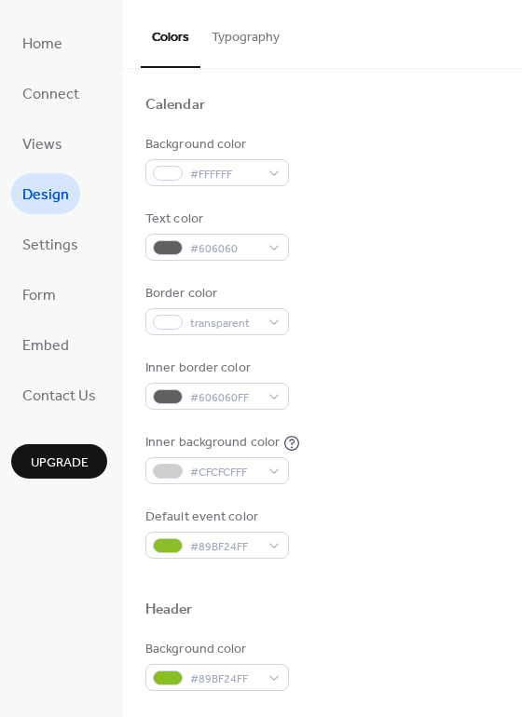
click at [312, 549] on div "Default event color #89BF24FF" at bounding box center [321, 533] width 353 height 51
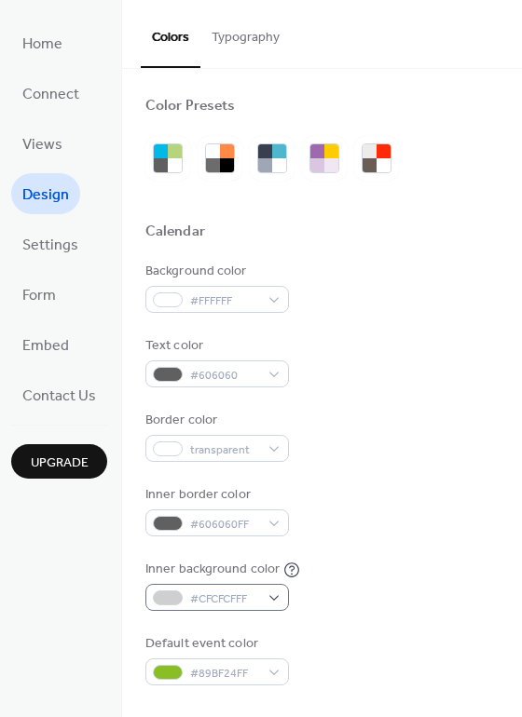
scroll to position [0, 0]
click at [173, 588] on div "#CFCFCFFF" at bounding box center [216, 597] width 143 height 27
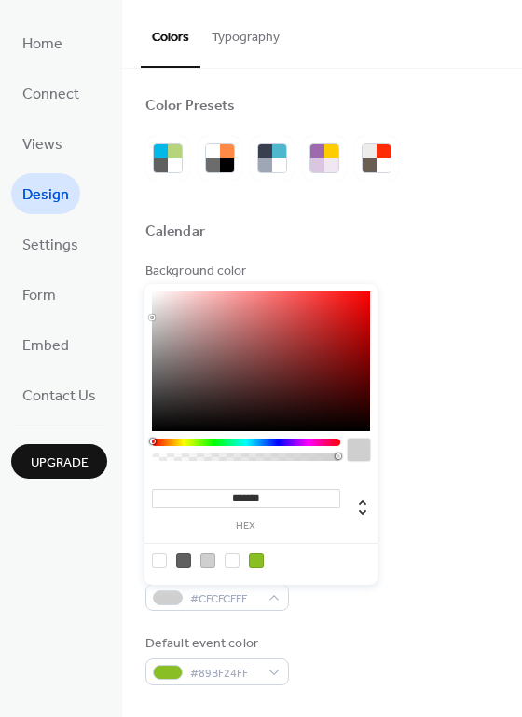
click at [229, 562] on div at bounding box center [231, 560] width 15 height 15
click at [204, 561] on div at bounding box center [207, 560] width 15 height 15
type input "*******"
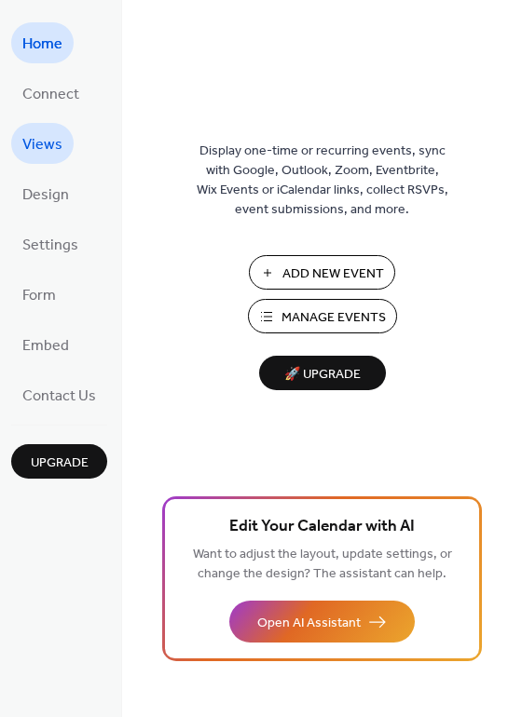
click at [47, 151] on span "Views" at bounding box center [42, 145] width 40 height 30
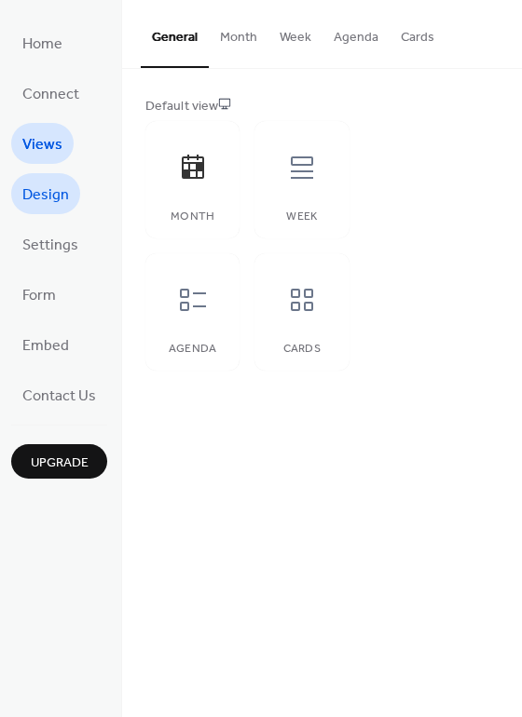
click at [67, 179] on link "Design" at bounding box center [45, 193] width 69 height 41
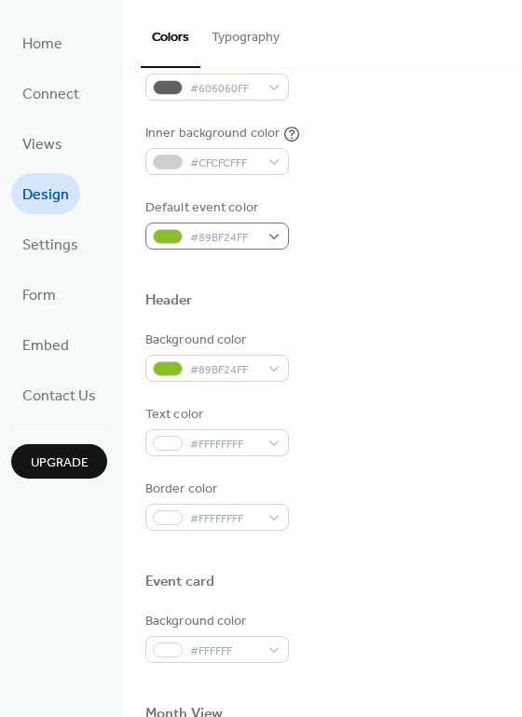
scroll to position [429, 0]
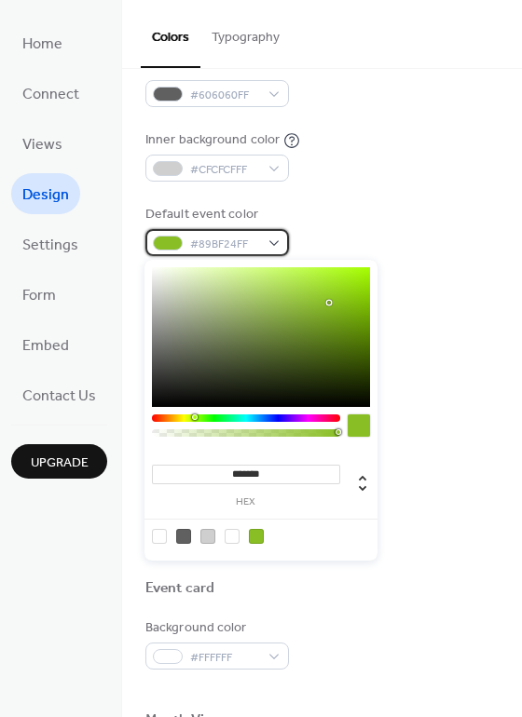
click at [220, 235] on span "#89BF24FF" at bounding box center [224, 245] width 69 height 20
click at [182, 534] on div at bounding box center [183, 536] width 15 height 15
type input "*******"
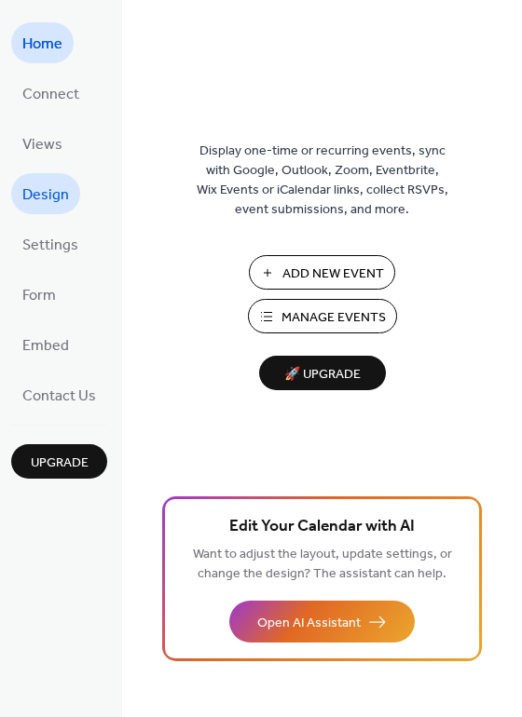
click at [46, 193] on span "Design" at bounding box center [45, 196] width 47 height 30
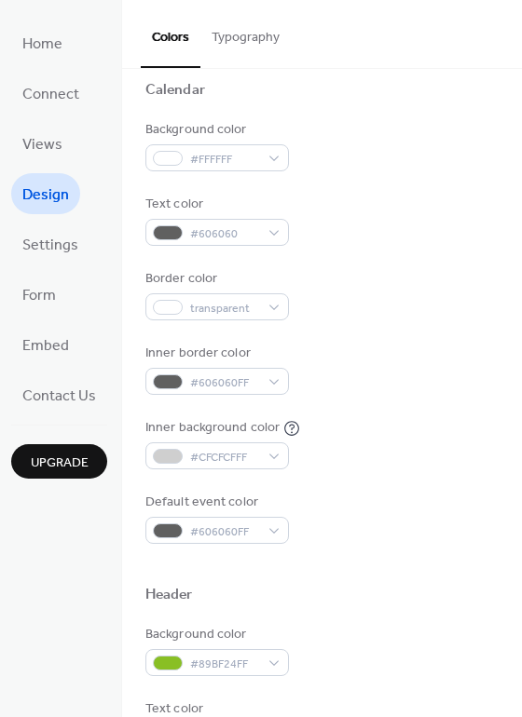
scroll to position [143, 0]
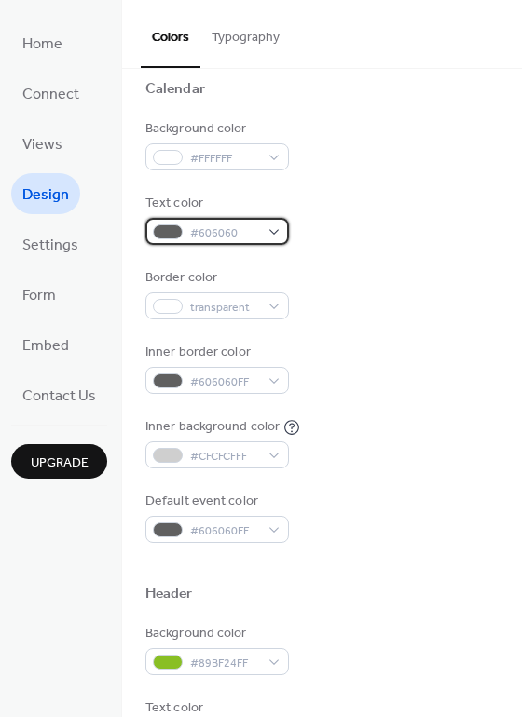
click at [246, 237] on span "#606060" at bounding box center [224, 234] width 69 height 20
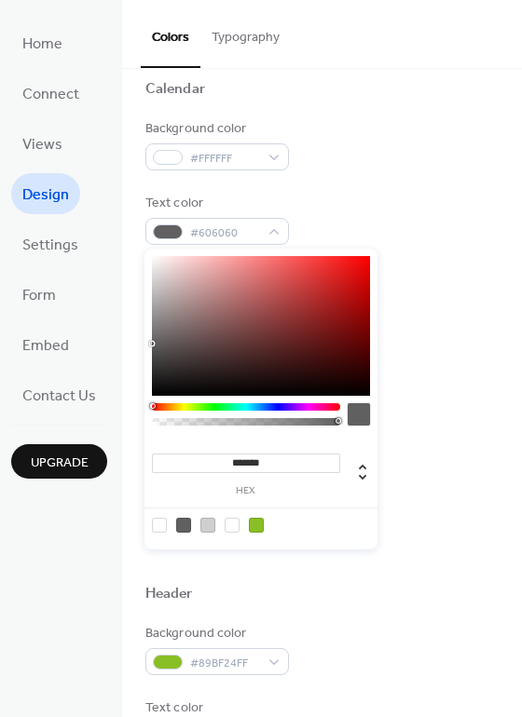
click at [259, 525] on div at bounding box center [256, 525] width 15 height 15
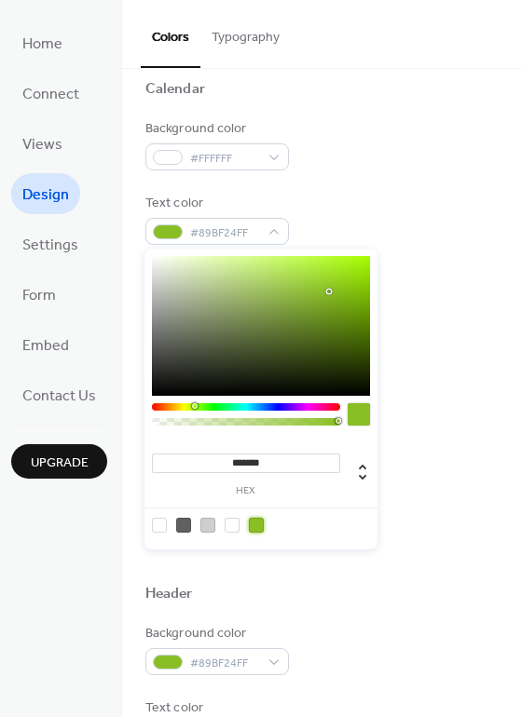
click at [182, 524] on div at bounding box center [183, 525] width 15 height 15
type input "*******"
click at [444, 192] on div "Background color #FFFFFF Text color #606060FF Border color transparent Inner bo…" at bounding box center [321, 331] width 353 height 424
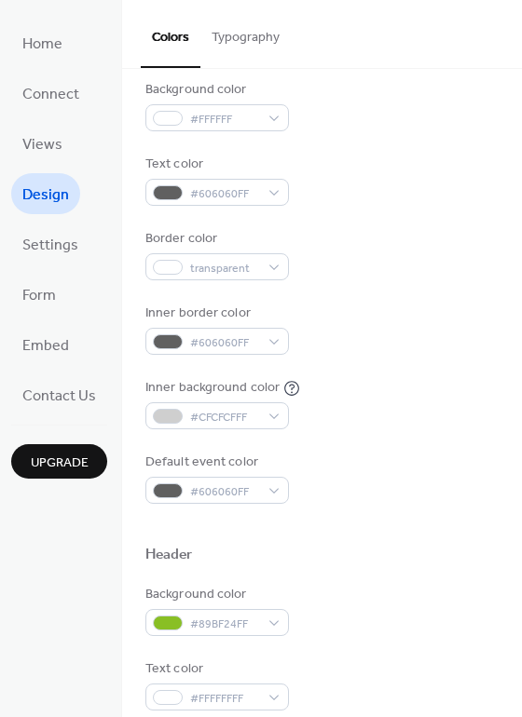
scroll to position [183, 0]
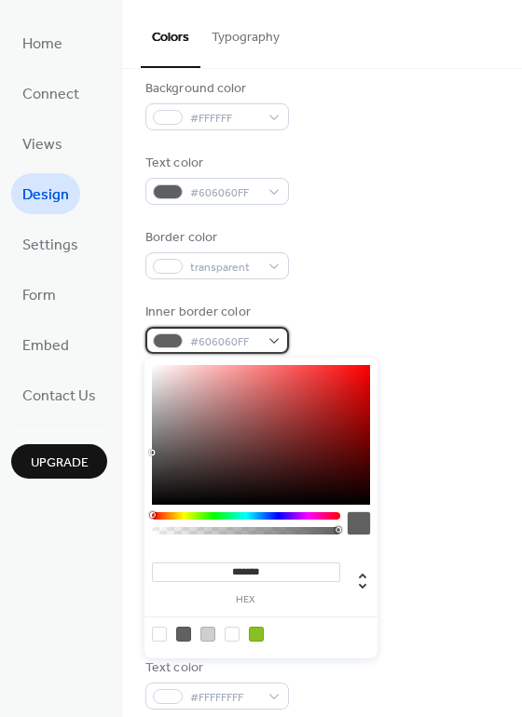
click at [226, 334] on span "#606060FF" at bounding box center [224, 343] width 69 height 20
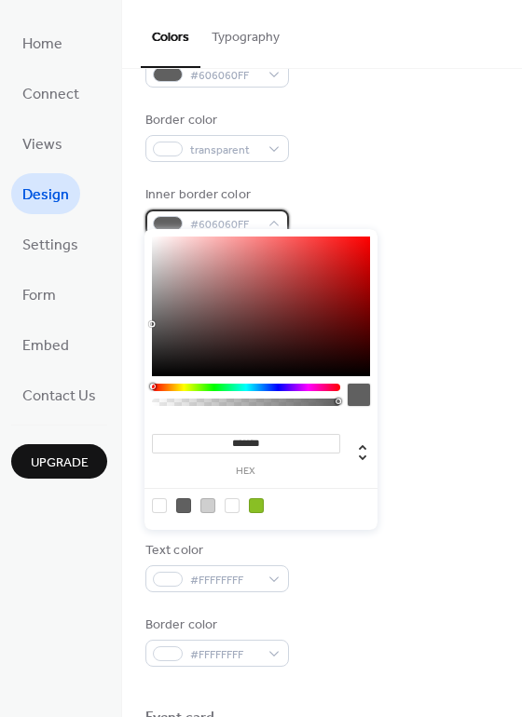
scroll to position [311, 0]
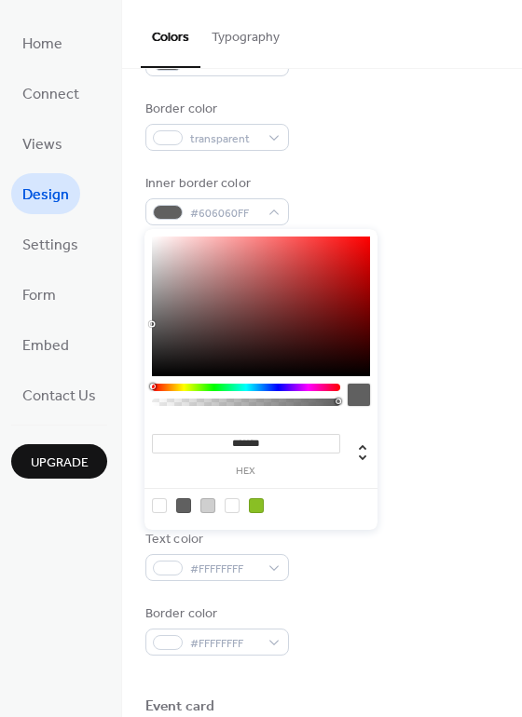
click at [257, 505] on div at bounding box center [256, 505] width 15 height 15
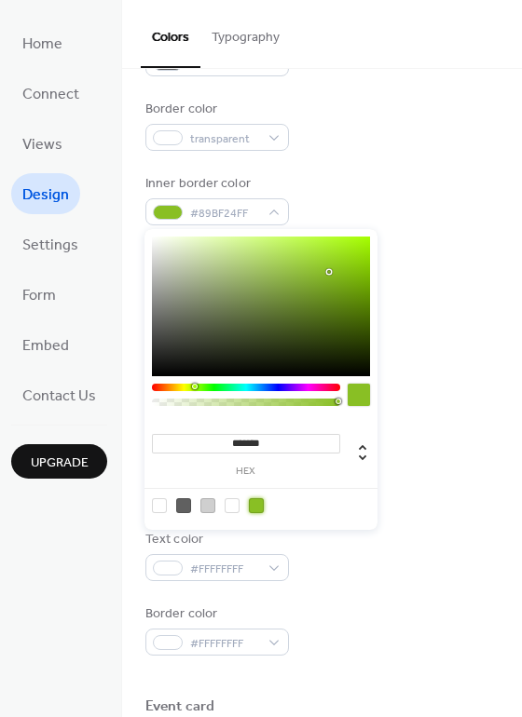
click at [184, 501] on div at bounding box center [183, 505] width 15 height 15
type input "*******"
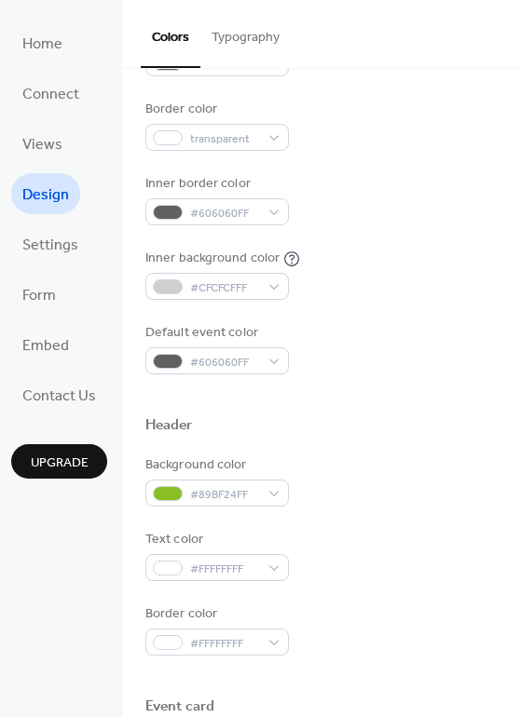
click at [460, 317] on div "Background color #FFFFFF Text color #606060FF Border color transparent Inner bo…" at bounding box center [321, 163] width 353 height 424
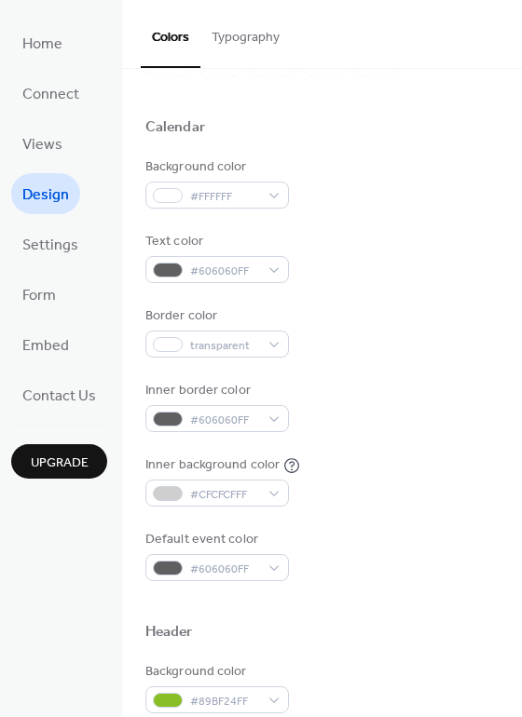
scroll to position [102, 0]
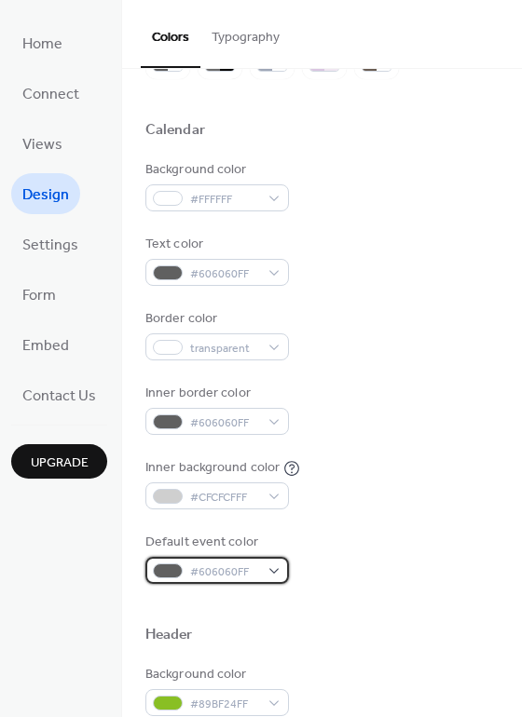
click at [230, 578] on span "#606060FF" at bounding box center [224, 573] width 69 height 20
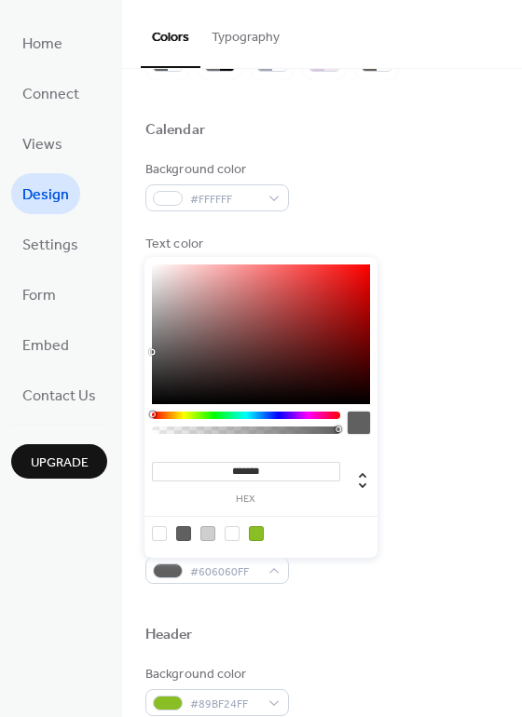
click at [255, 531] on div at bounding box center [256, 533] width 15 height 15
type input "*******"
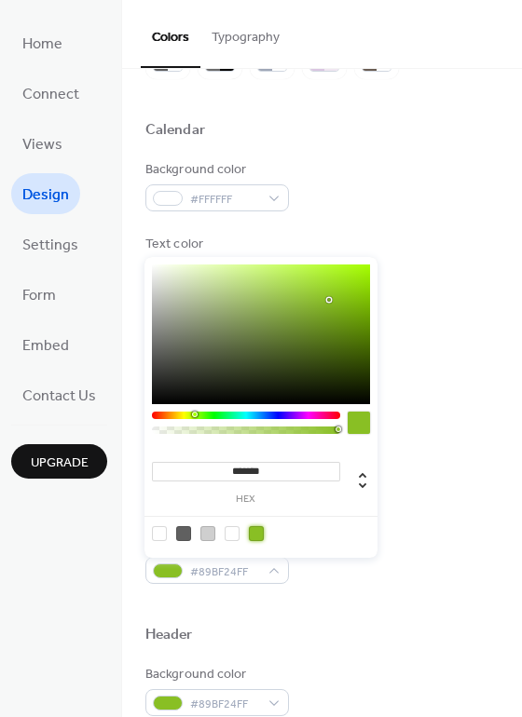
click at [452, 384] on div "Inner border color #606060FF" at bounding box center [321, 409] width 353 height 51
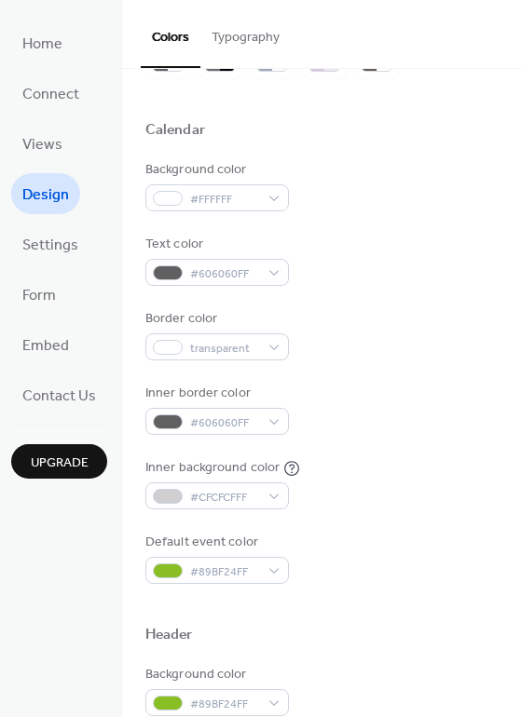
click at [453, 391] on div "Inner border color #606060FF" at bounding box center [321, 409] width 353 height 51
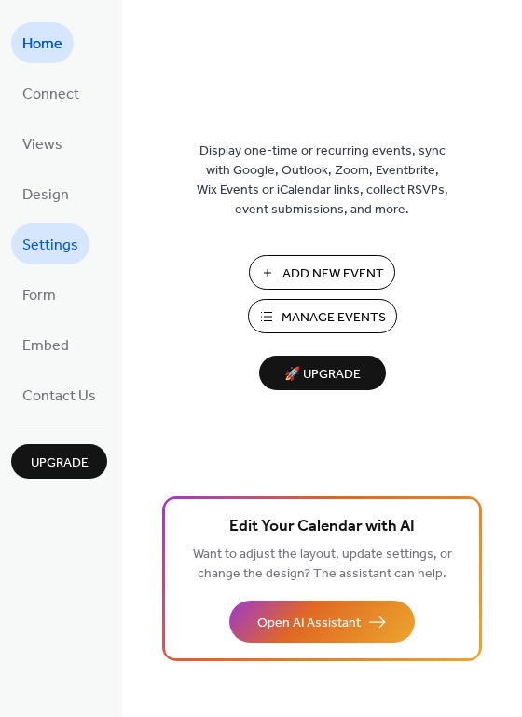
click at [46, 240] on span "Settings" at bounding box center [50, 246] width 56 height 30
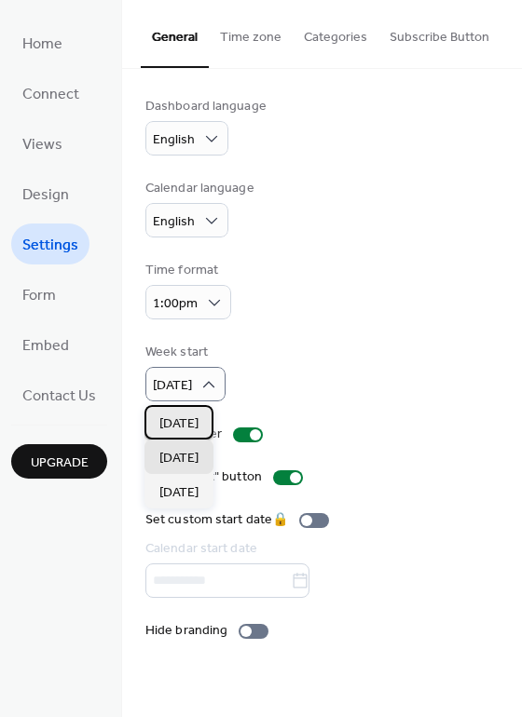
click at [197, 417] on span "[DATE]" at bounding box center [178, 425] width 39 height 20
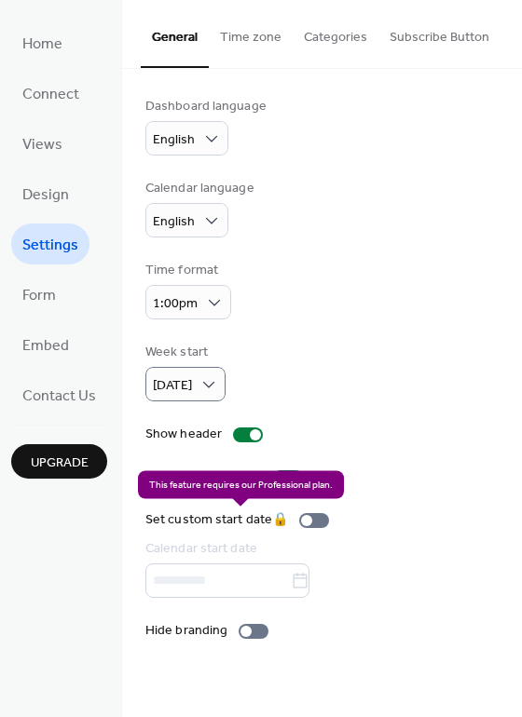
click at [210, 572] on div "Set custom start date 🔒 Calendar start date" at bounding box center [240, 554] width 191 height 88
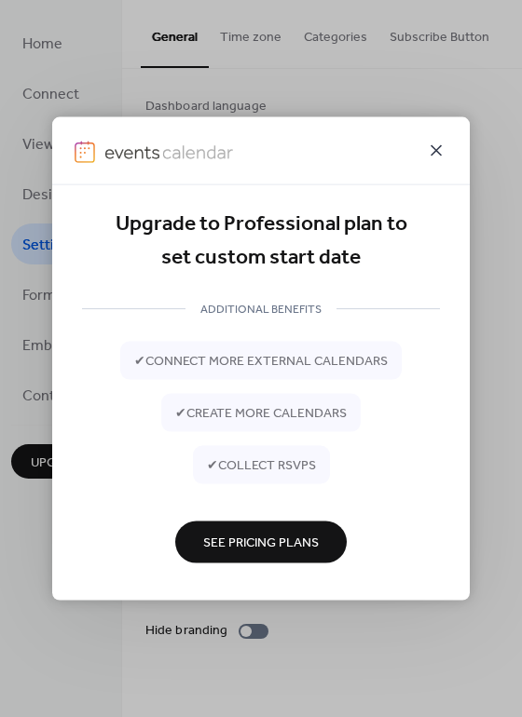
click at [428, 149] on icon at bounding box center [436, 151] width 22 height 22
